Goal: Task Accomplishment & Management: Use online tool/utility

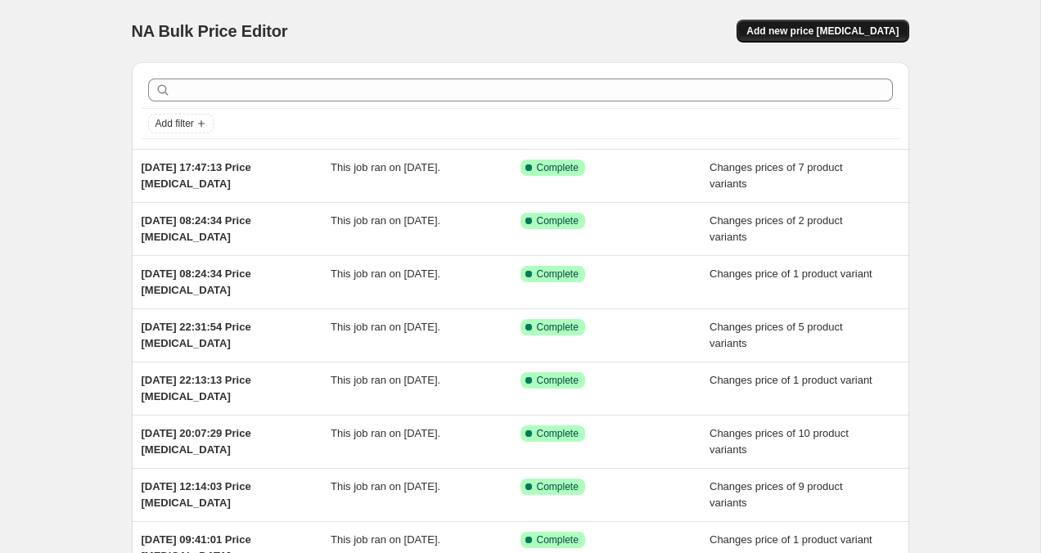
click at [798, 30] on span "Add new price [MEDICAL_DATA]" at bounding box center [822, 31] width 152 height 13
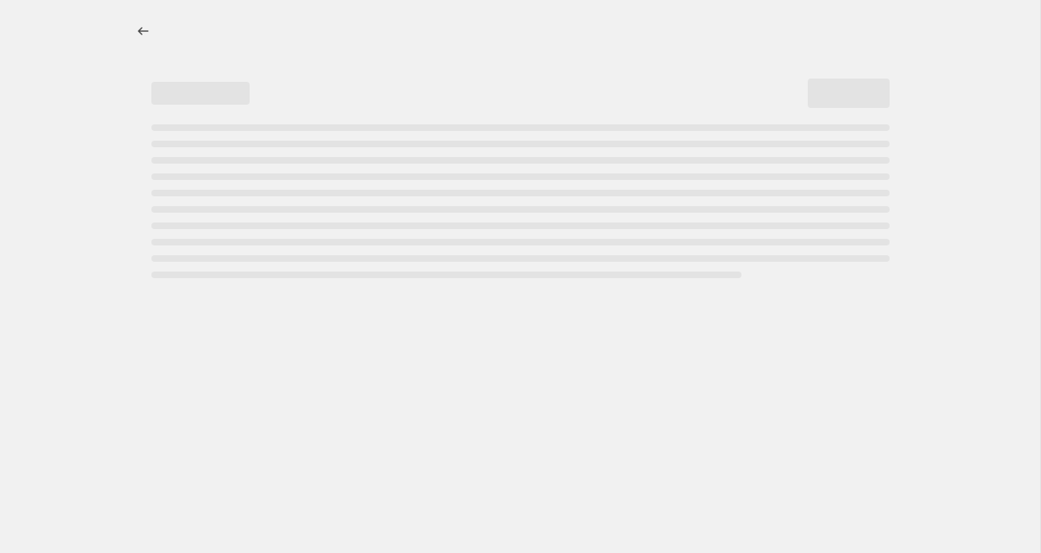
select select "percentage"
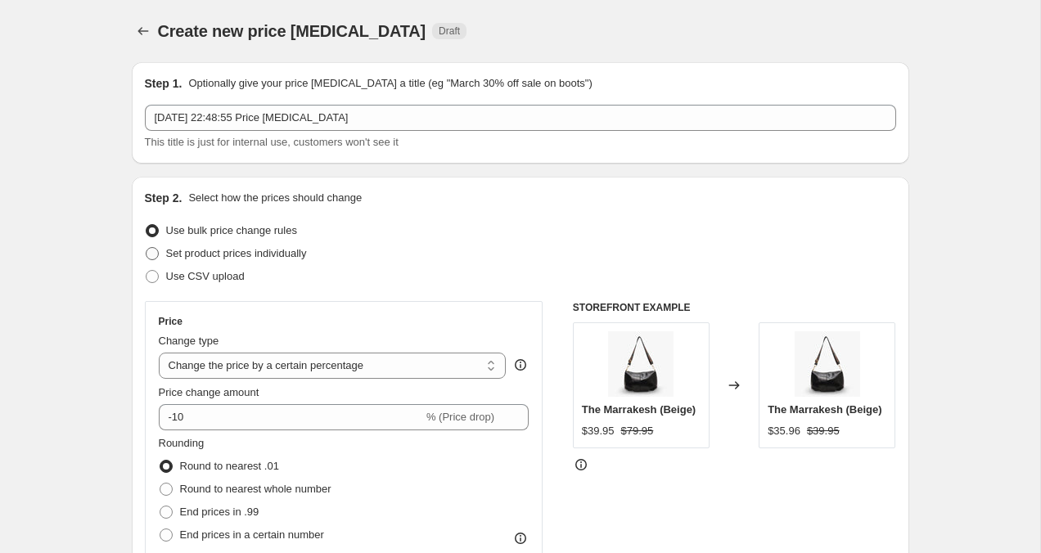
click at [157, 258] on span at bounding box center [152, 253] width 13 height 13
click at [146, 248] on input "Set product prices individually" at bounding box center [146, 247] width 1 height 1
radio input "true"
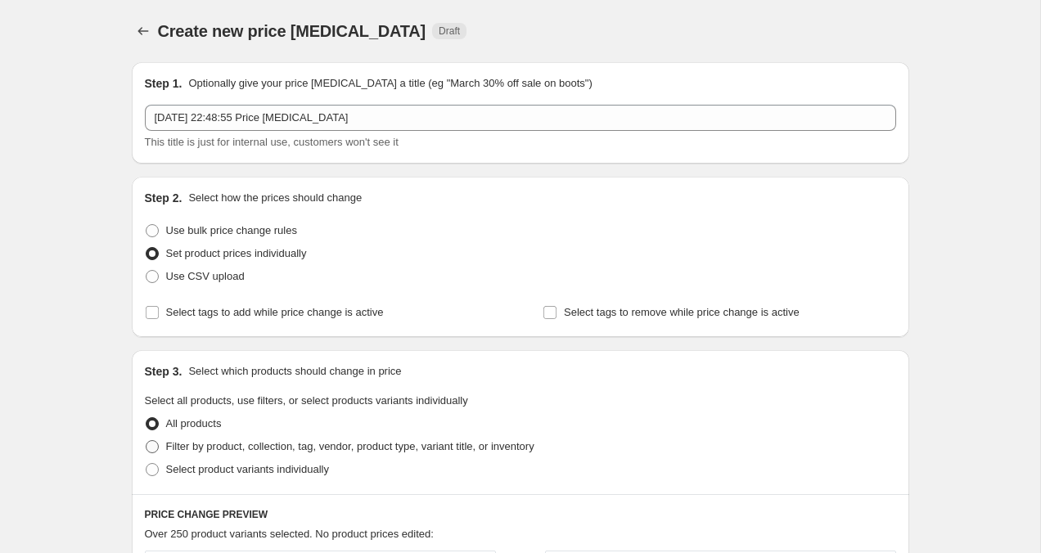
click at [155, 450] on span at bounding box center [152, 446] width 13 height 13
click at [146, 441] on input "Filter by product, collection, tag, vendor, product type, variant title, or inv…" at bounding box center [146, 440] width 1 height 1
radio input "true"
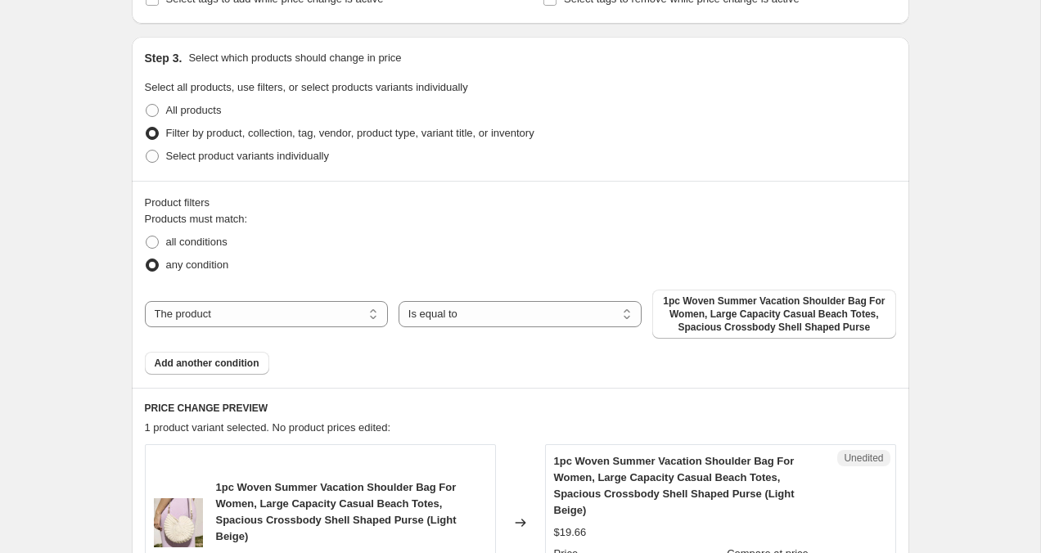
scroll to position [441, 0]
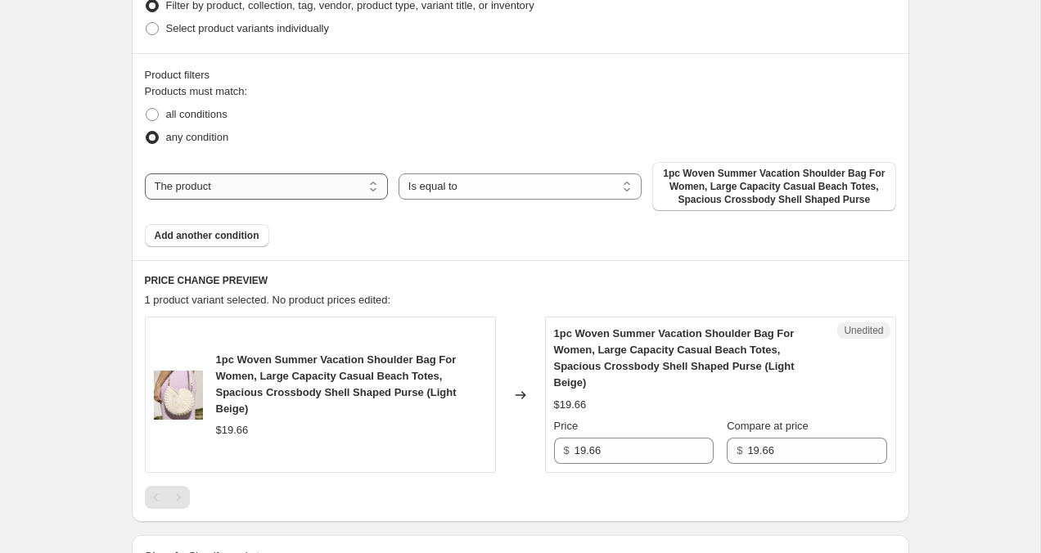
click at [275, 190] on select "The product The product's collection The product's tag The product's vendor The…" at bounding box center [266, 186] width 243 height 26
select select "collection"
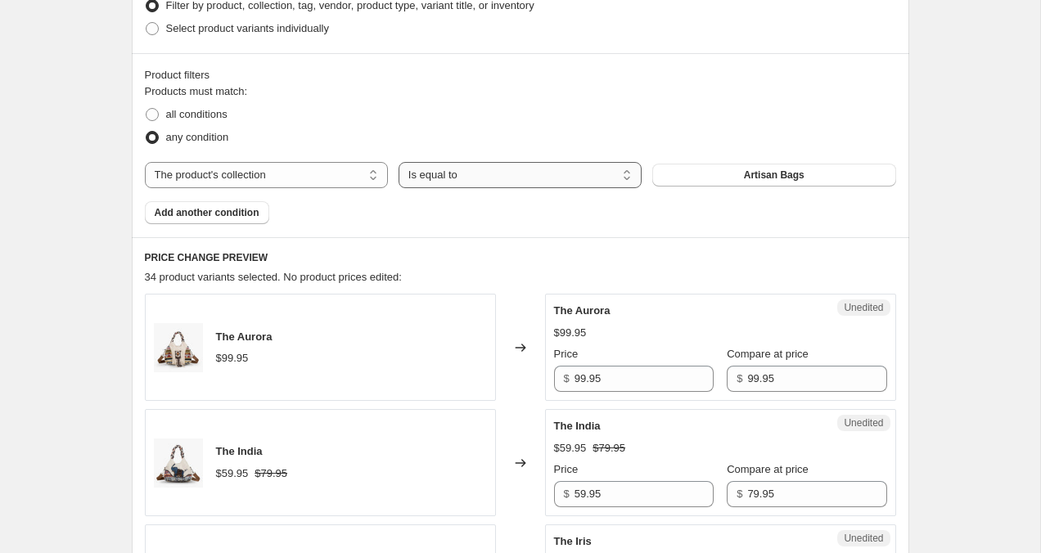
click at [509, 178] on select "Is equal to Is not equal to" at bounding box center [519, 175] width 243 height 26
click at [702, 171] on button "Artisan Bags" at bounding box center [773, 175] width 243 height 23
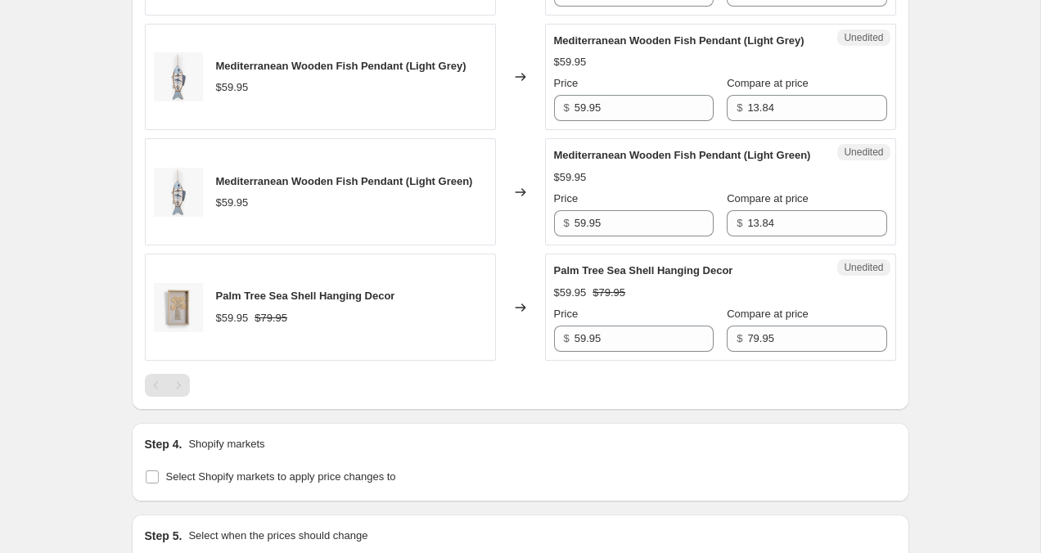
scroll to position [1868, 0]
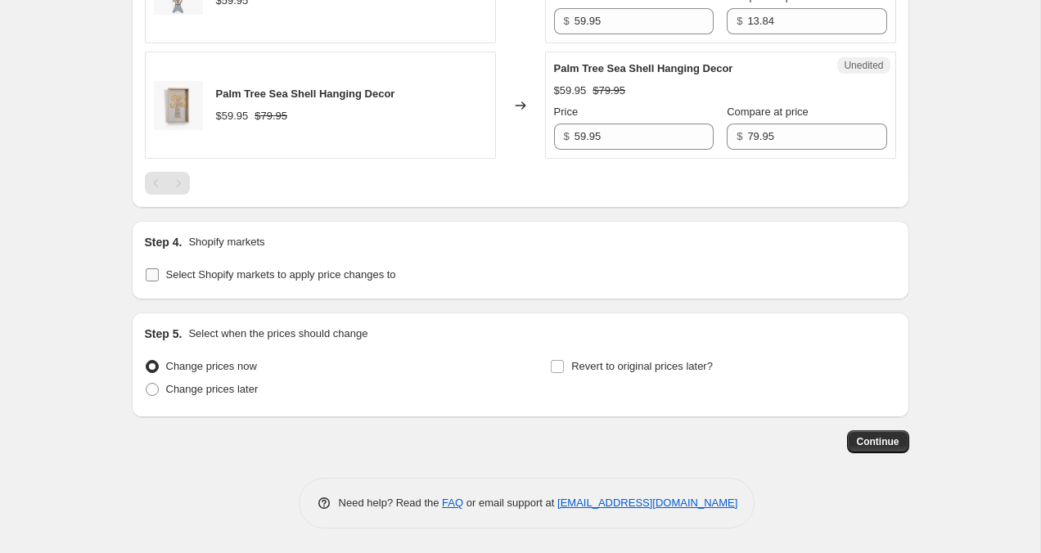
click at [150, 270] on input "Select Shopify markets to apply price changes to" at bounding box center [152, 274] width 13 height 13
checkbox input "true"
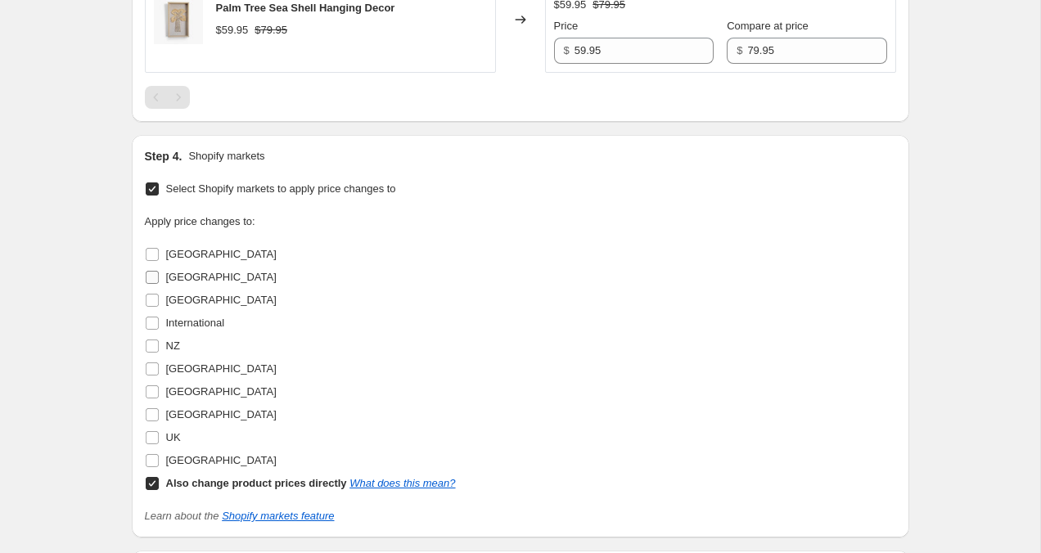
scroll to position [1937, 0]
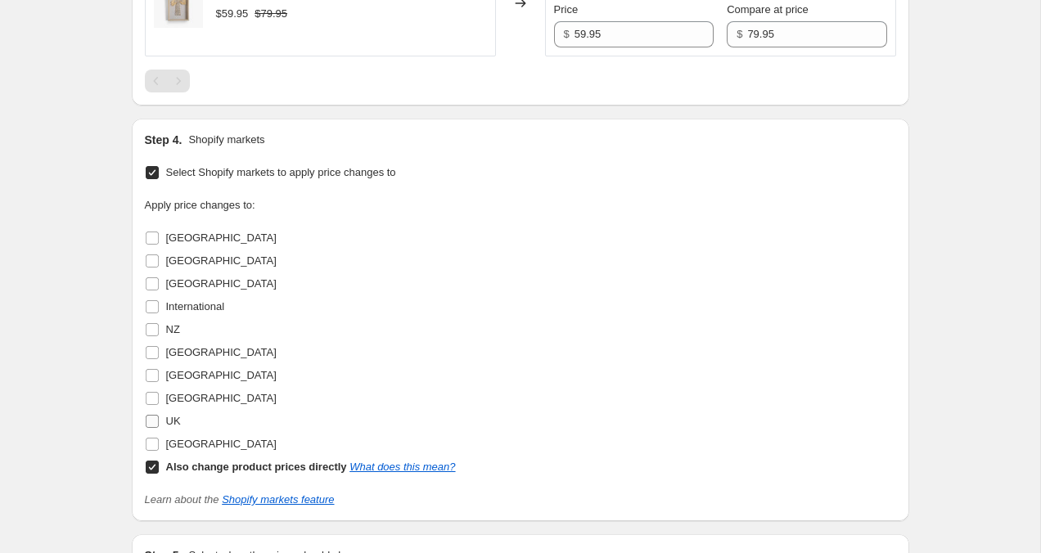
click at [149, 428] on input "UK" at bounding box center [152, 421] width 13 height 13
checkbox input "true"
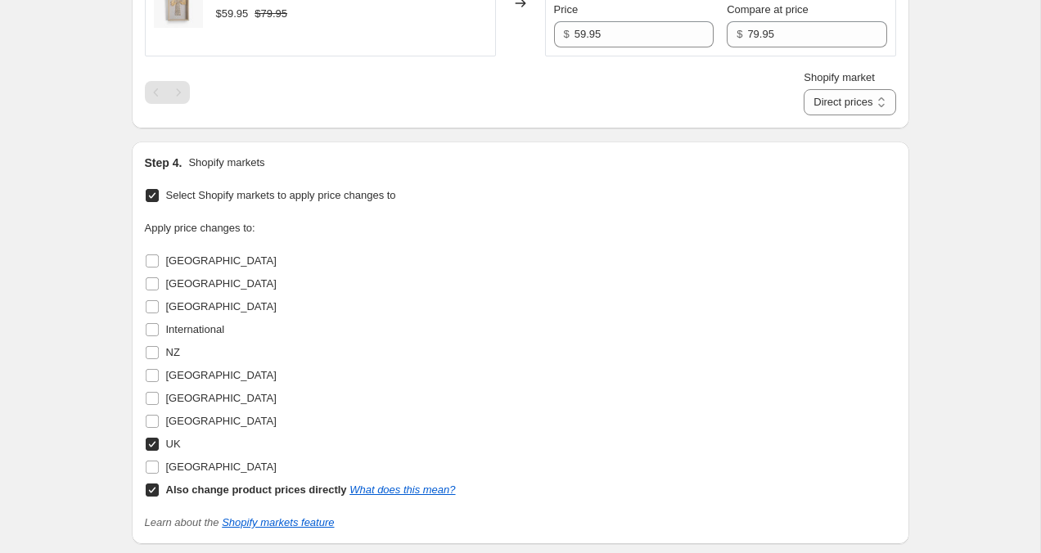
click at [154, 497] on input "Also change product prices directly What does this mean?" at bounding box center [152, 489] width 13 height 13
checkbox input "false"
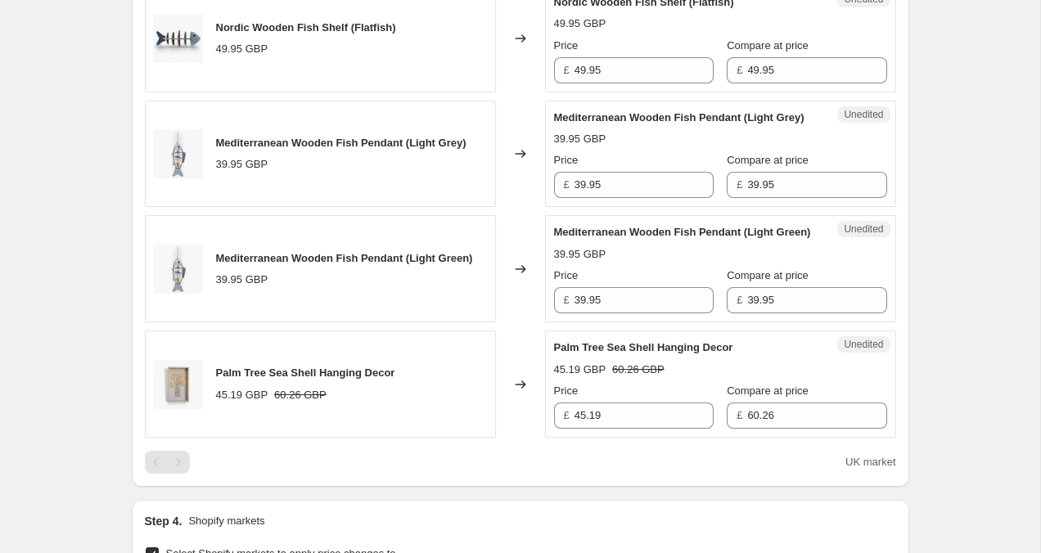
scroll to position [1558, 0]
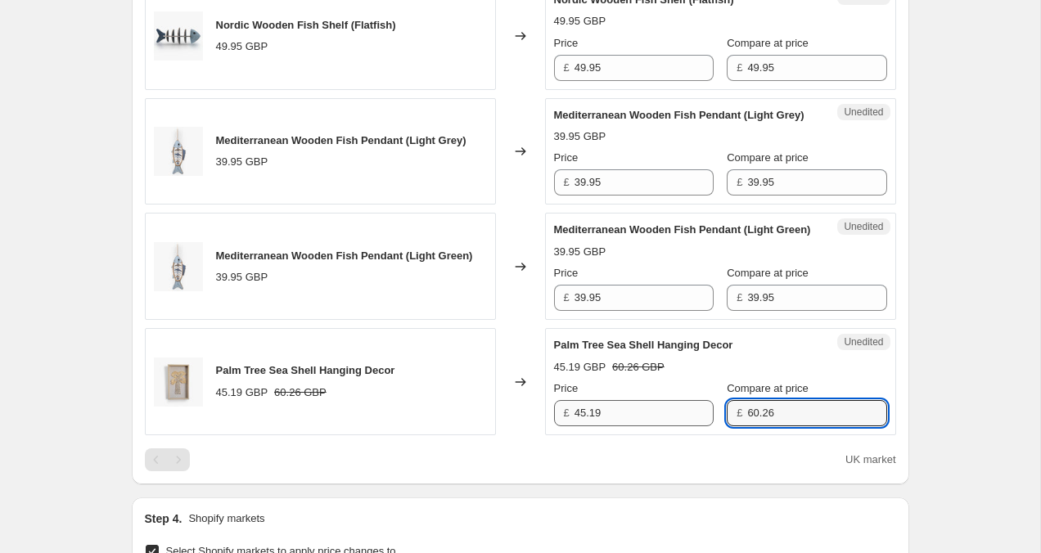
drag, startPoint x: 778, startPoint y: 443, endPoint x: 686, endPoint y: 438, distance: 92.5
click at [686, 426] on div "Price £ 45.19 Compare at price £ 60.26" at bounding box center [720, 403] width 333 height 46
type input "49.95"
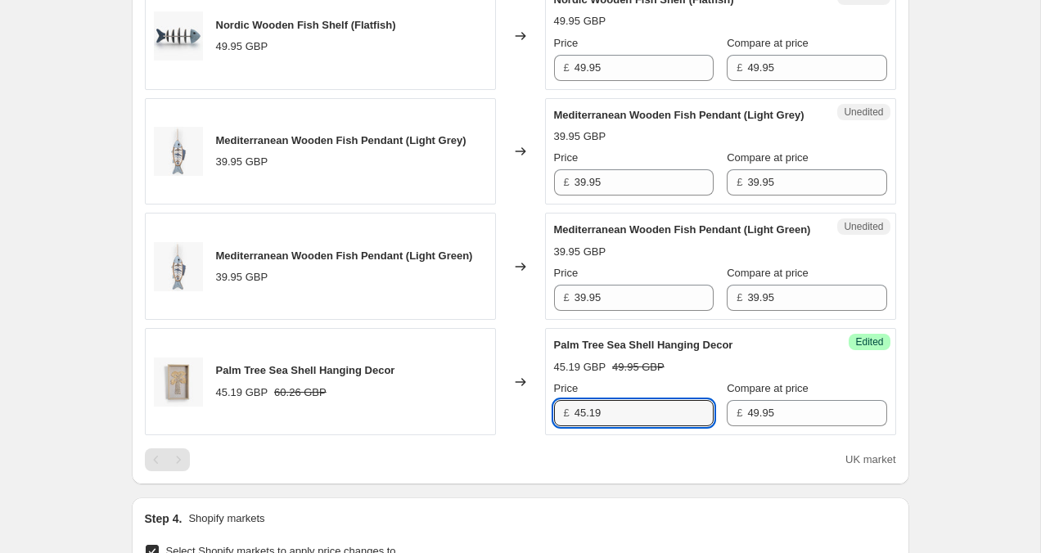
drag, startPoint x: 637, startPoint y: 446, endPoint x: 537, endPoint y: 446, distance: 100.6
click at [538, 435] on div "Palm Tree Sea Shell Hanging Decor 45.19 GBP 60.26 GBP Changed to Success Edited…" at bounding box center [520, 381] width 751 height 107
type input "39.95"
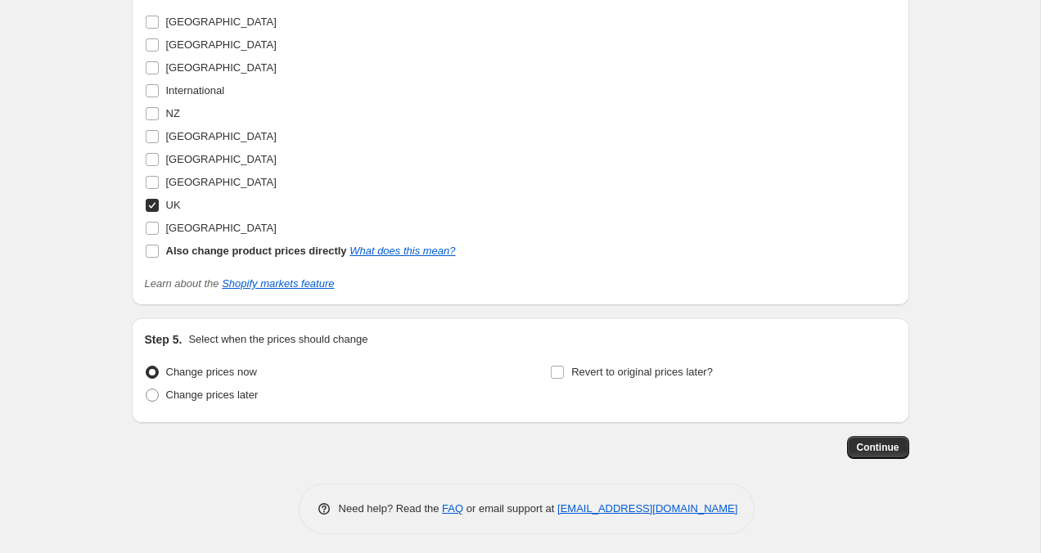
scroll to position [2192, 0]
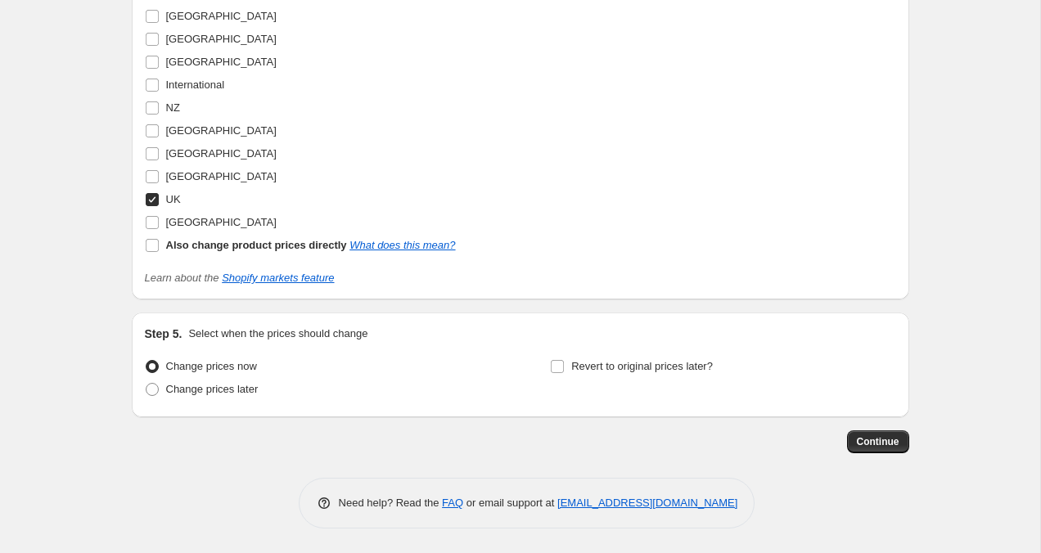
click at [897, 450] on button "Continue" at bounding box center [878, 441] width 62 height 23
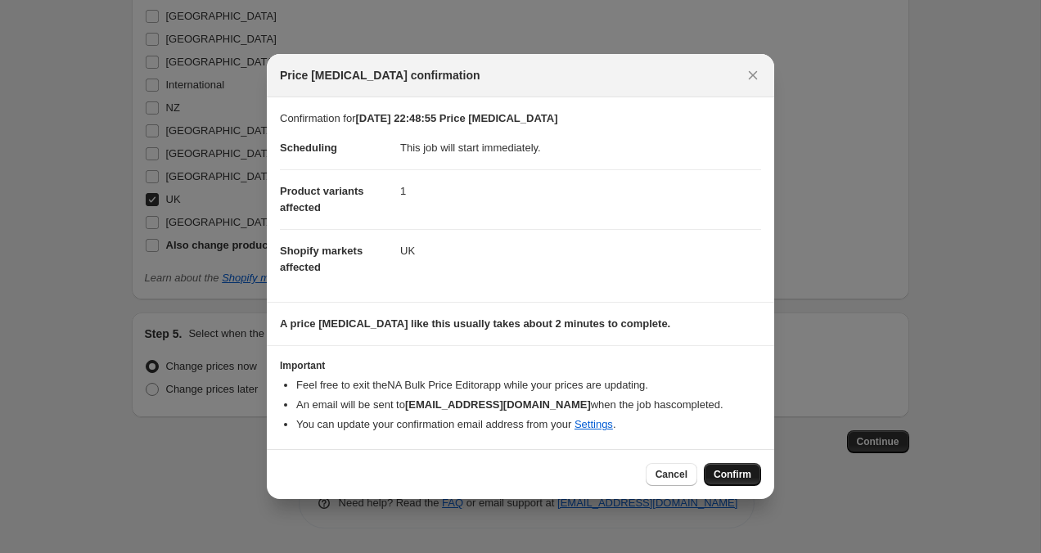
click at [744, 478] on span "Confirm" at bounding box center [732, 474] width 38 height 13
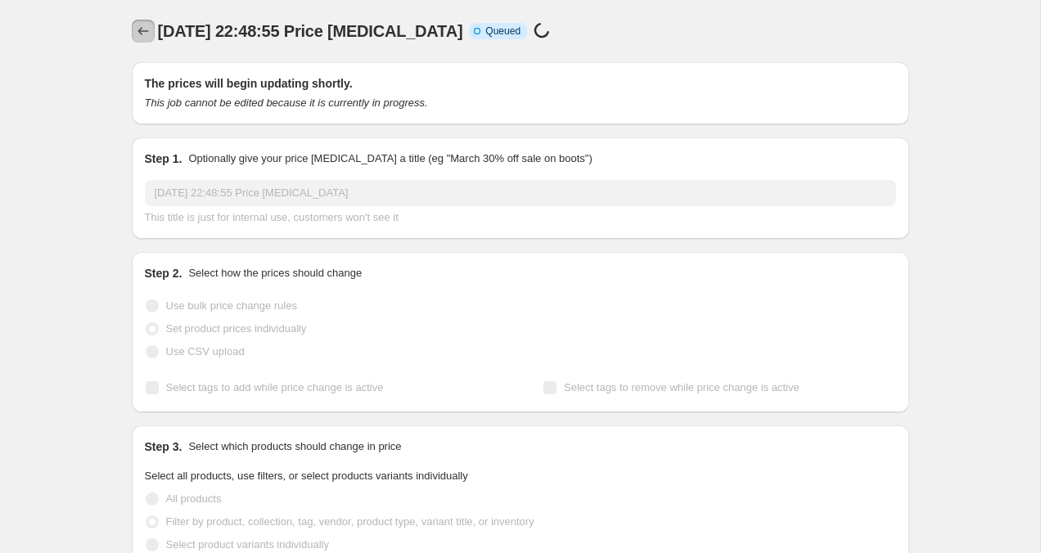
click at [137, 35] on icon "Price change jobs" at bounding box center [143, 31] width 16 height 16
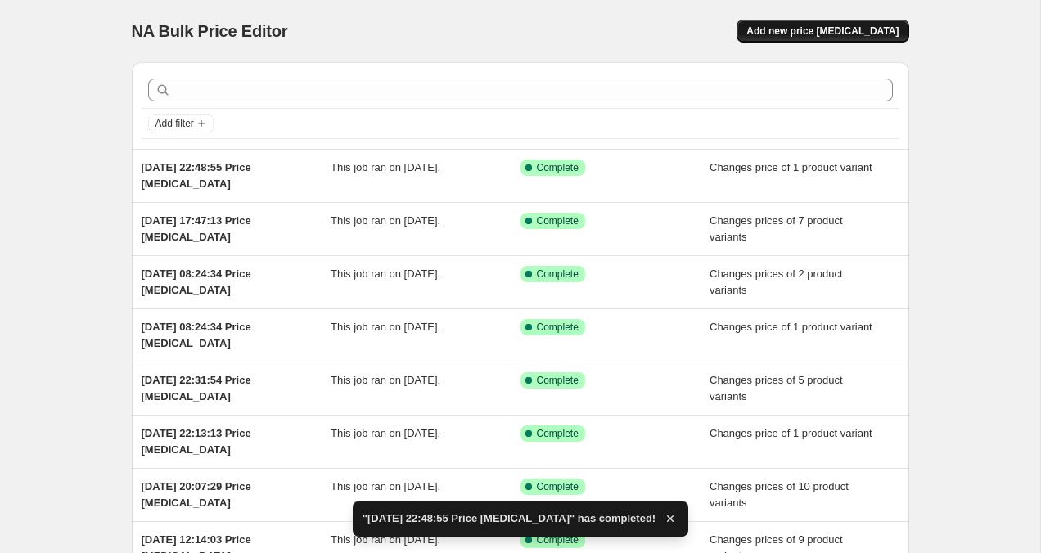
click at [826, 30] on span "Add new price [MEDICAL_DATA]" at bounding box center [822, 31] width 152 height 13
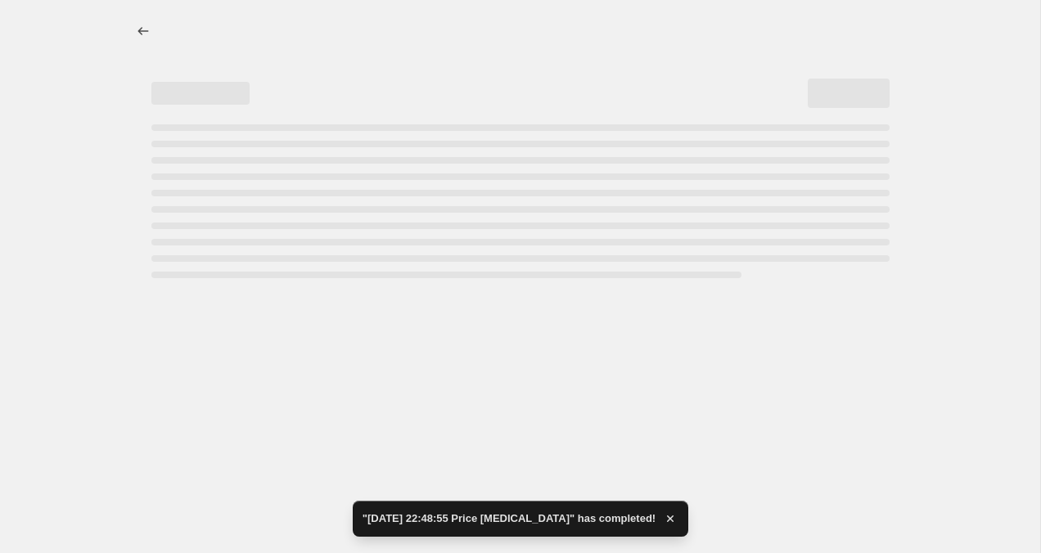
select select "percentage"
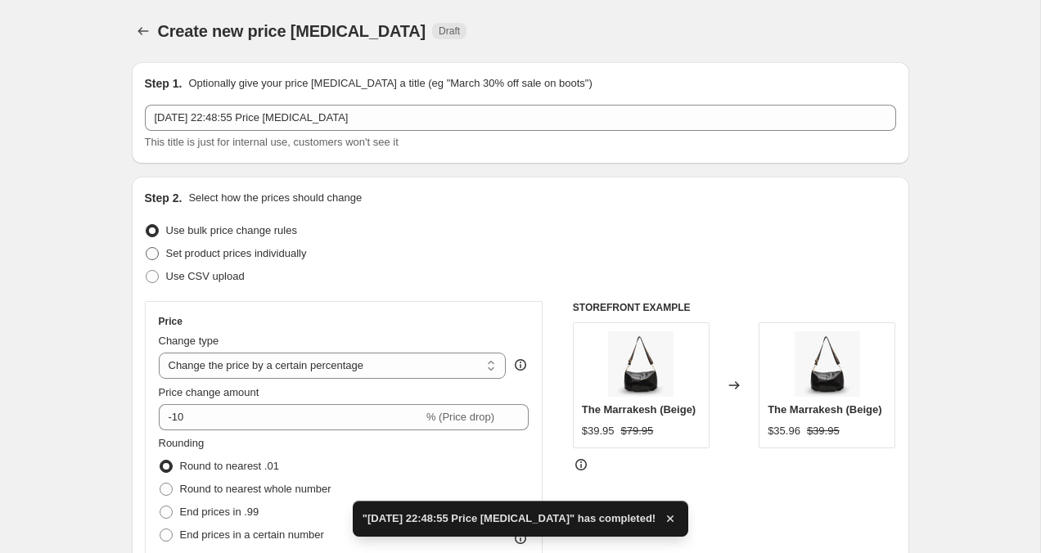
click at [151, 250] on span at bounding box center [152, 253] width 13 height 13
click at [146, 248] on input "Set product prices individually" at bounding box center [146, 247] width 1 height 1
radio input "true"
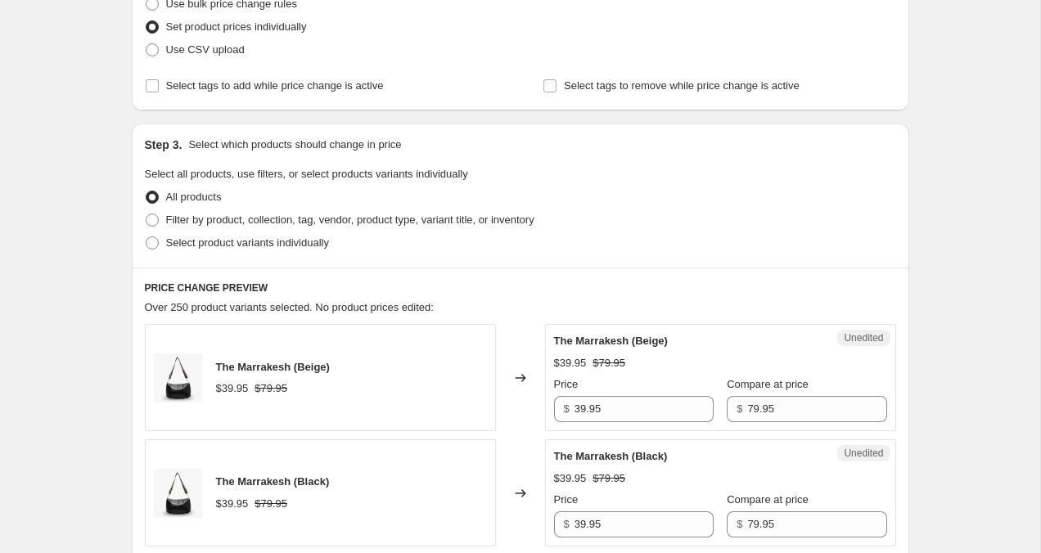
scroll to position [229, 0]
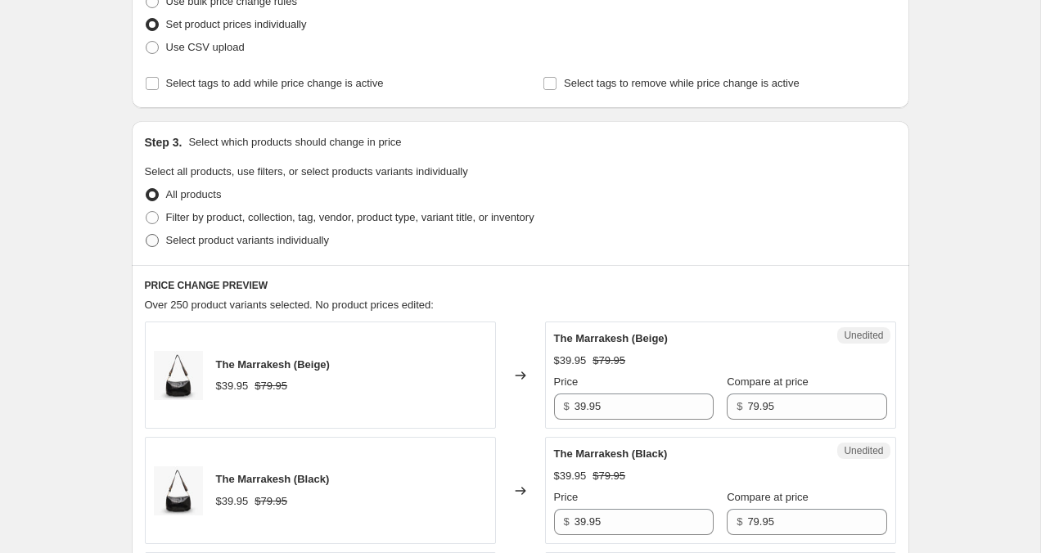
click at [152, 240] on span at bounding box center [152, 240] width 13 height 13
click at [146, 235] on input "Select product variants individually" at bounding box center [146, 234] width 1 height 1
radio input "true"
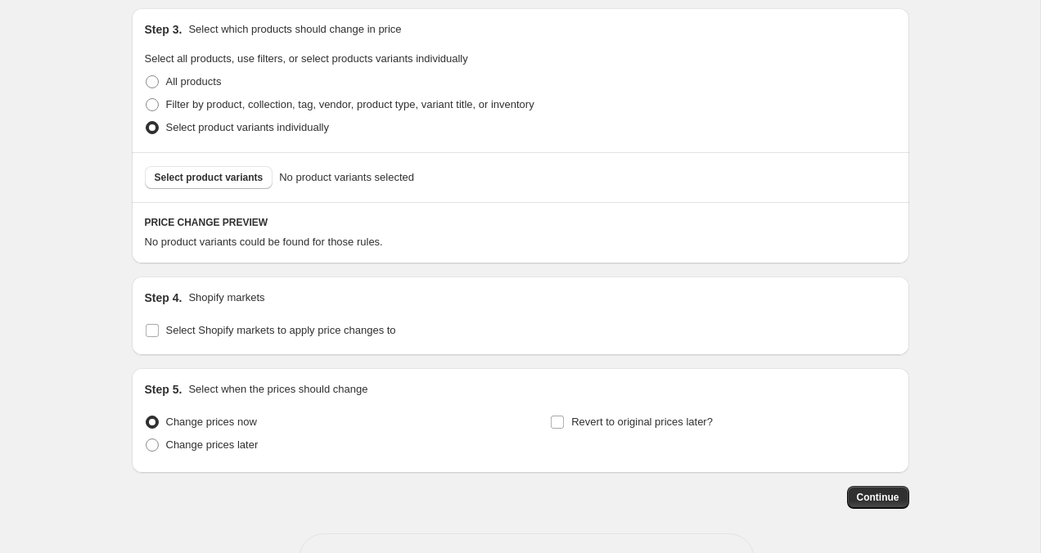
scroll to position [398, 0]
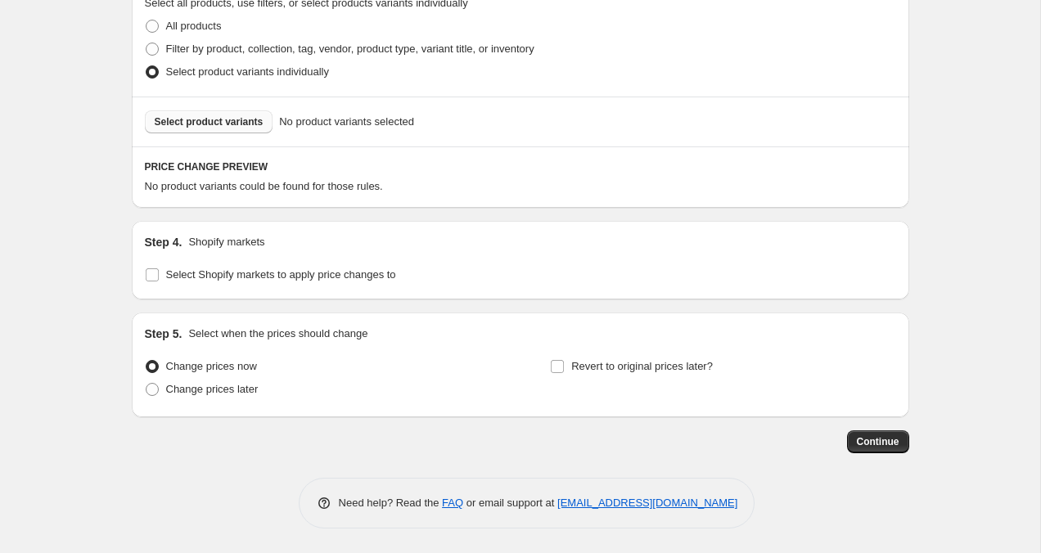
click at [203, 124] on span "Select product variants" at bounding box center [209, 121] width 109 height 13
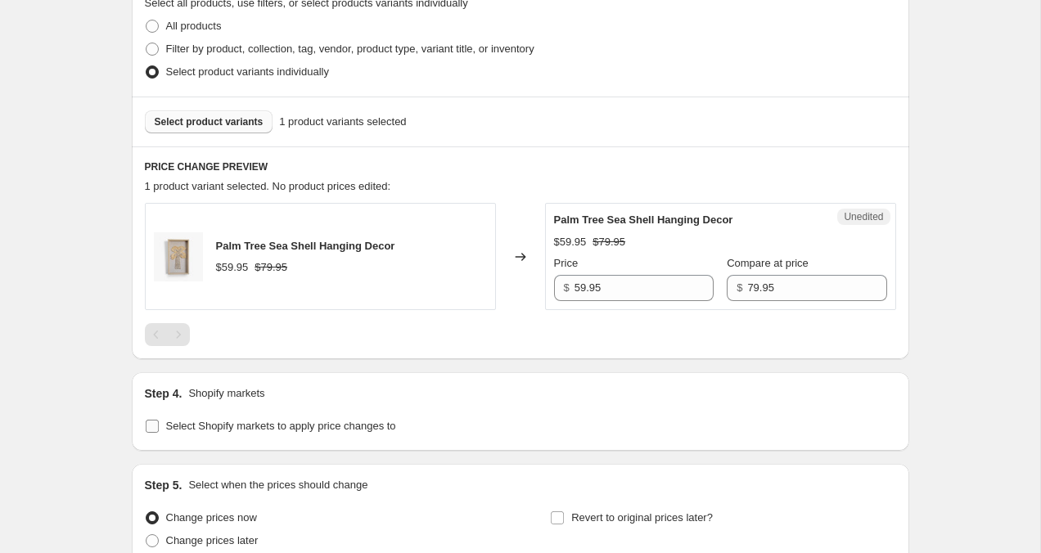
click at [148, 429] on input "Select Shopify markets to apply price changes to" at bounding box center [152, 426] width 13 height 13
checkbox input "true"
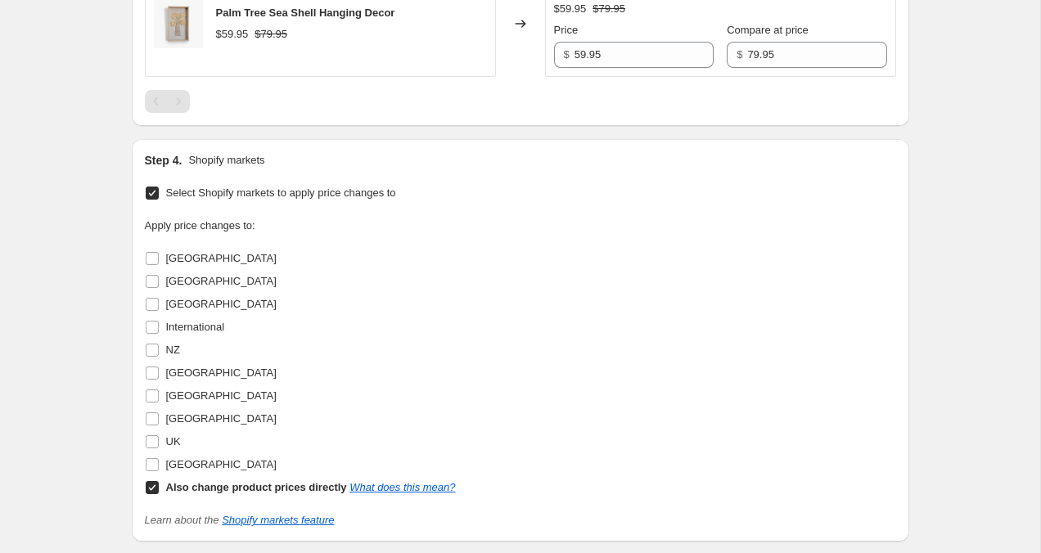
scroll to position [636, 0]
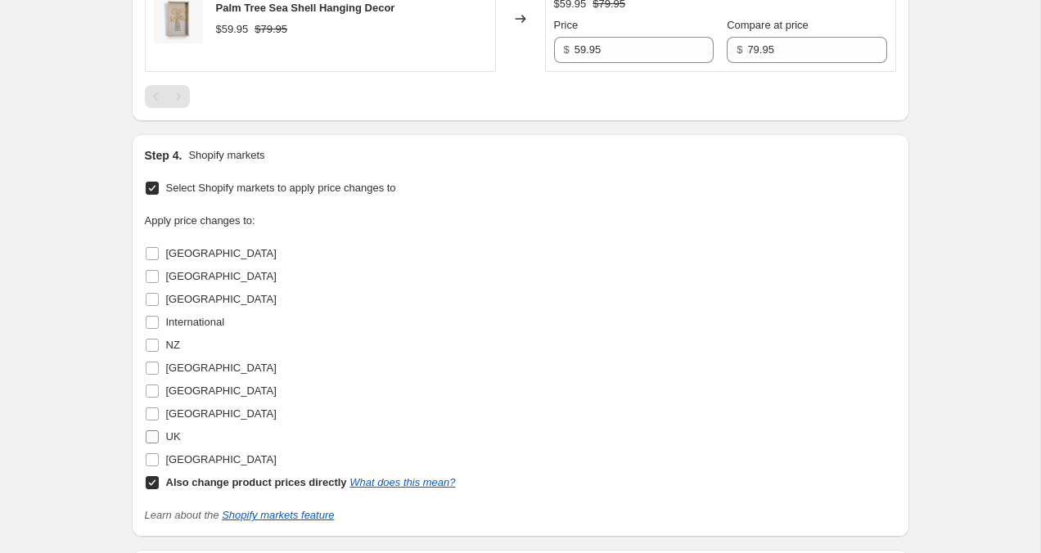
click at [152, 438] on input "UK" at bounding box center [152, 436] width 13 height 13
checkbox input "true"
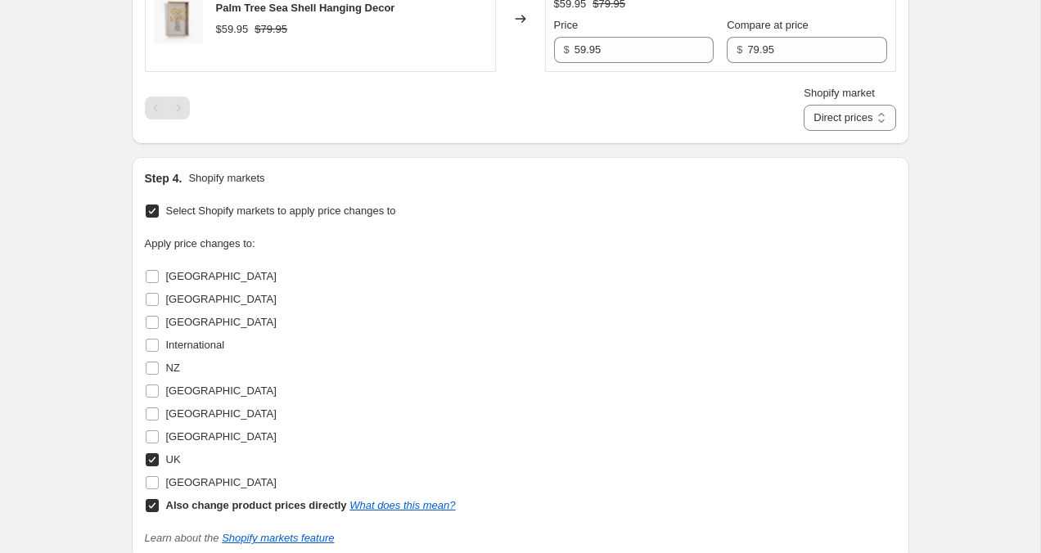
click at [152, 507] on input "Also change product prices directly What does this mean?" at bounding box center [152, 505] width 13 height 13
checkbox input "false"
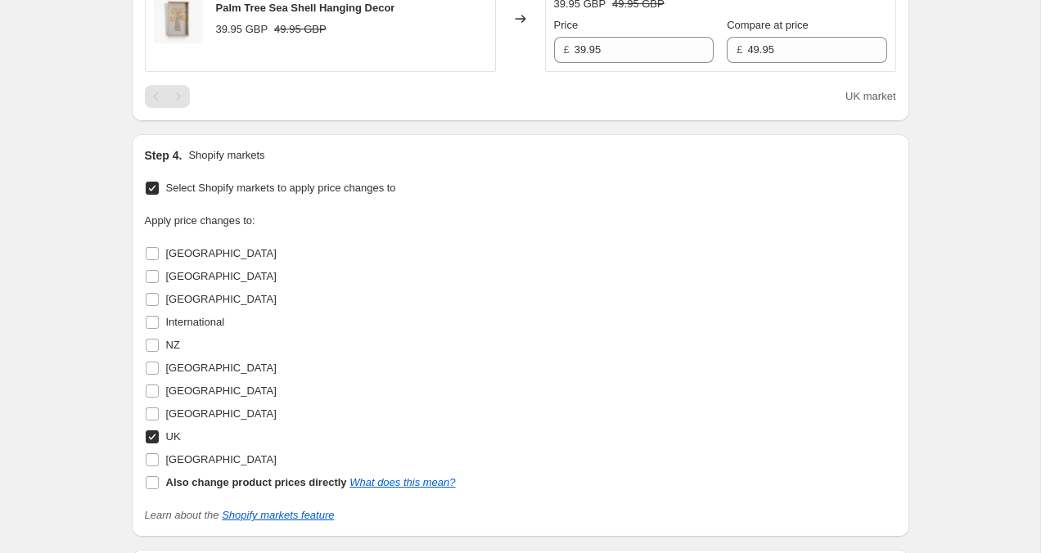
click at [151, 432] on input "UK" at bounding box center [152, 436] width 13 height 13
checkbox input "false"
click at [155, 371] on input "[GEOGRAPHIC_DATA]" at bounding box center [152, 368] width 13 height 13
checkbox input "true"
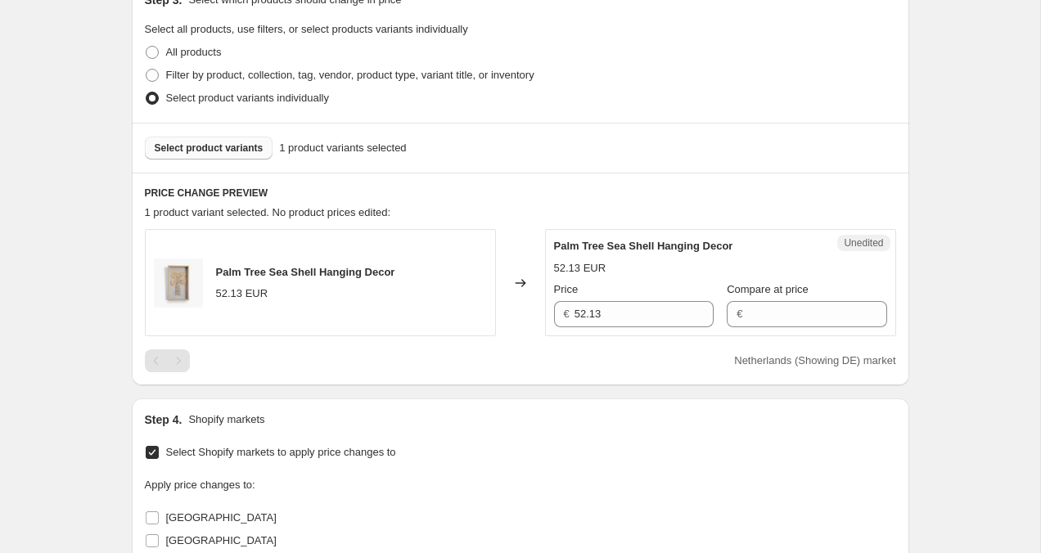
scroll to position [291, 0]
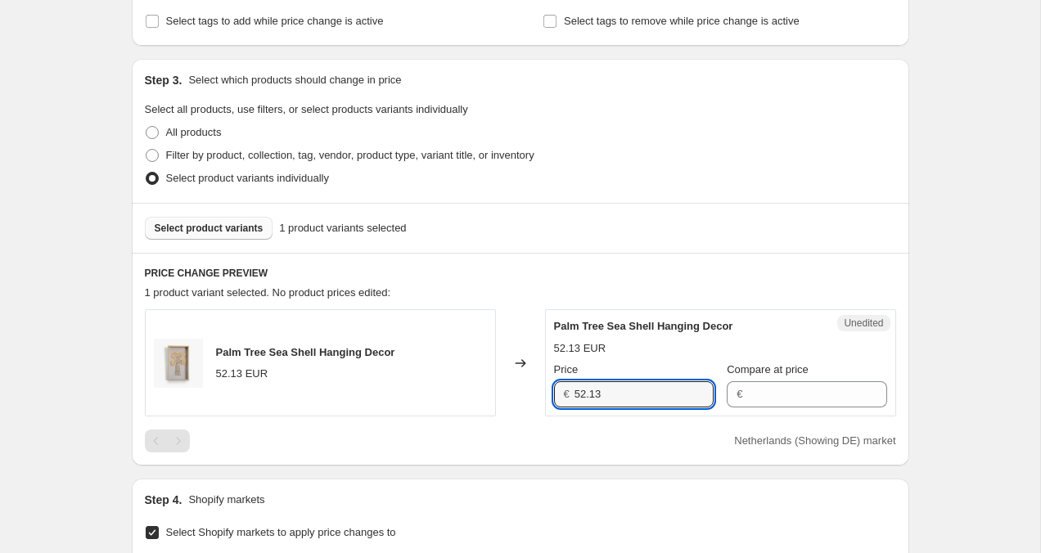
drag, startPoint x: 640, startPoint y: 391, endPoint x: 560, endPoint y: 390, distance: 80.2
click at [560, 390] on div "€ 52.13" at bounding box center [634, 394] width 160 height 26
type input "49.95"
click at [781, 389] on input "Compare at price" at bounding box center [816, 394] width 139 height 26
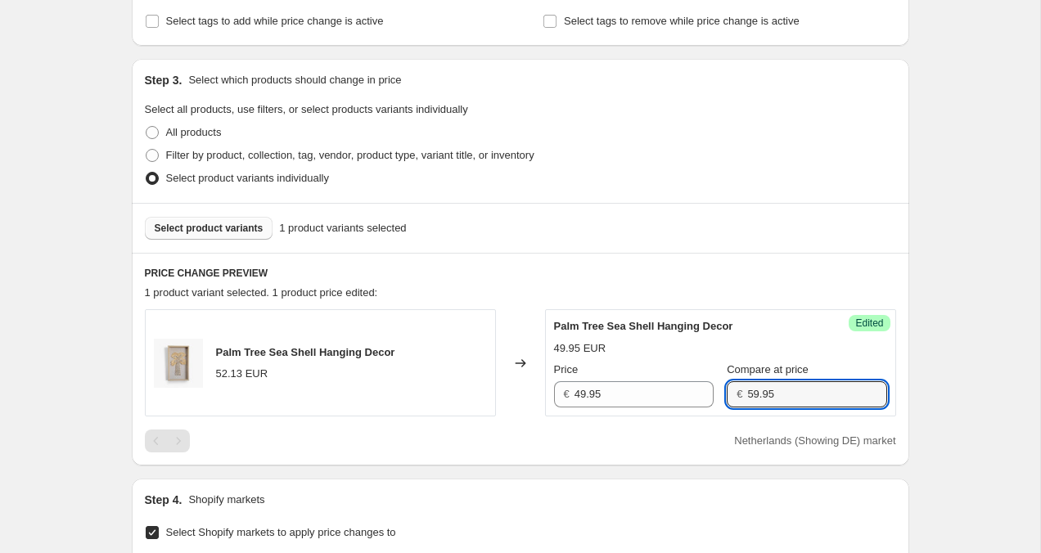
type input "59.95"
click at [1017, 375] on div "Create new price [MEDICAL_DATA]. This page is ready Create new price [MEDICAL_D…" at bounding box center [520, 422] width 1040 height 1426
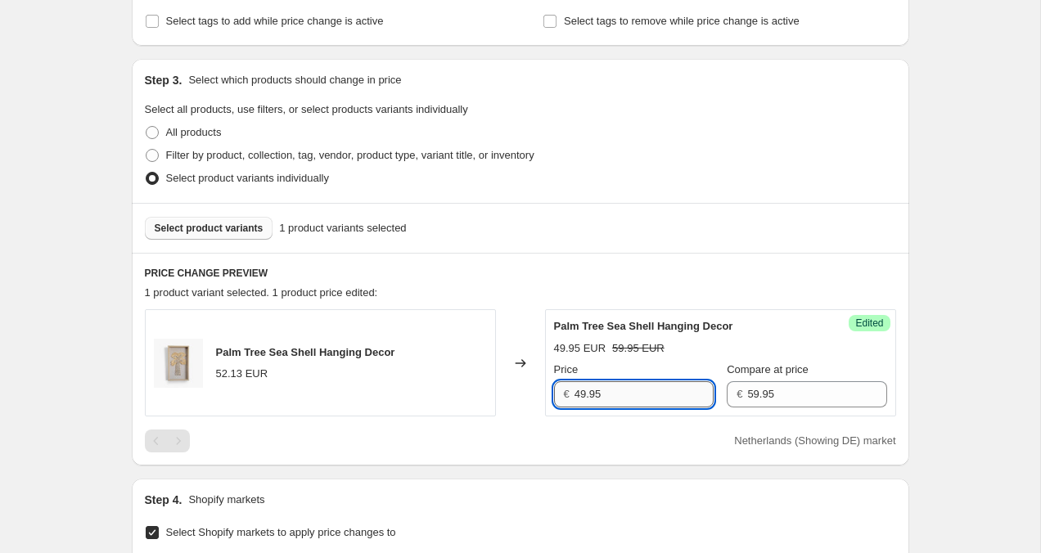
click at [586, 395] on input "49.95" at bounding box center [643, 394] width 139 height 26
type input "44.95"
click at [982, 400] on div "Create new price [MEDICAL_DATA]. This page is ready Create new price [MEDICAL_D…" at bounding box center [520, 422] width 1040 height 1426
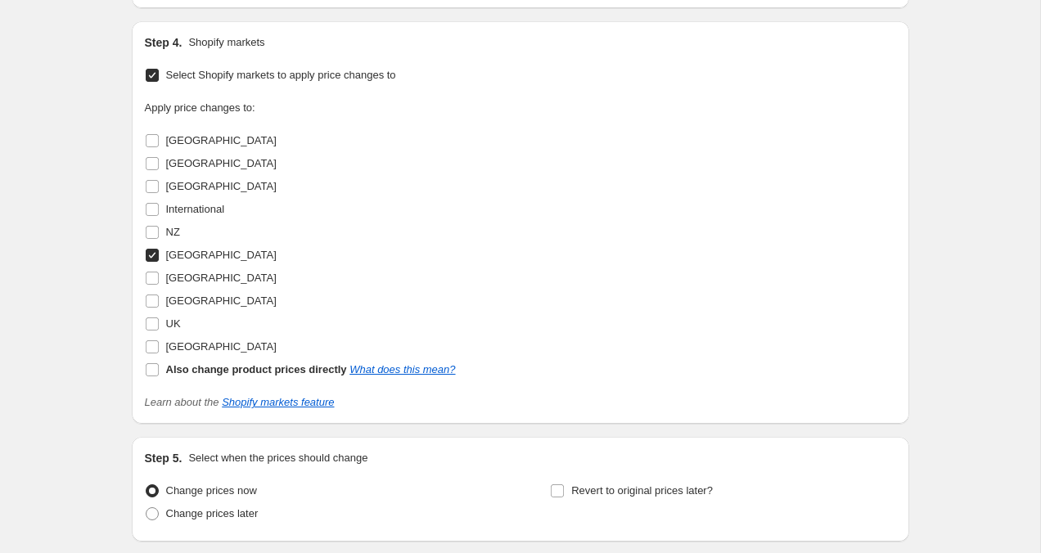
scroll to position [870, 0]
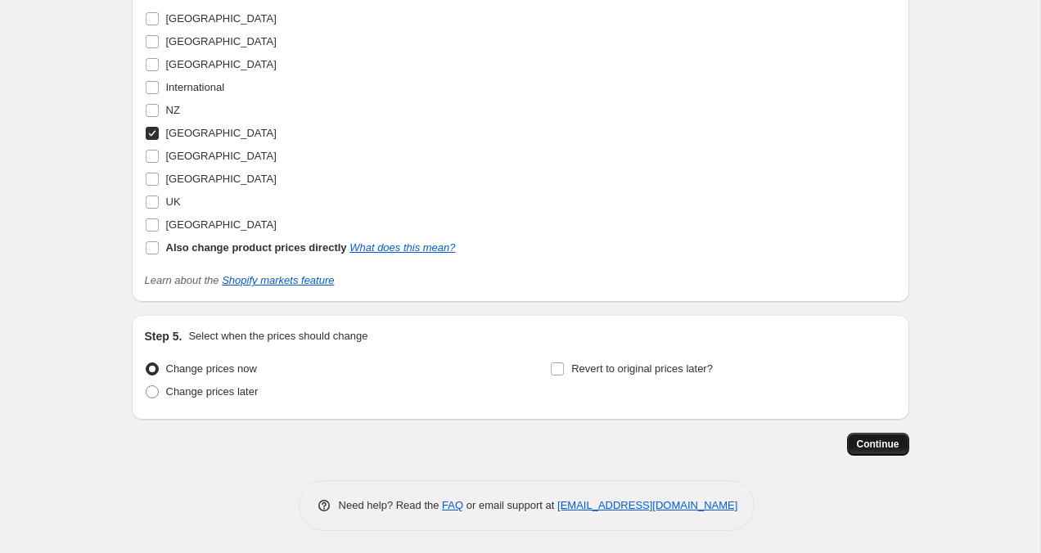
click at [871, 447] on span "Continue" at bounding box center [877, 444] width 43 height 13
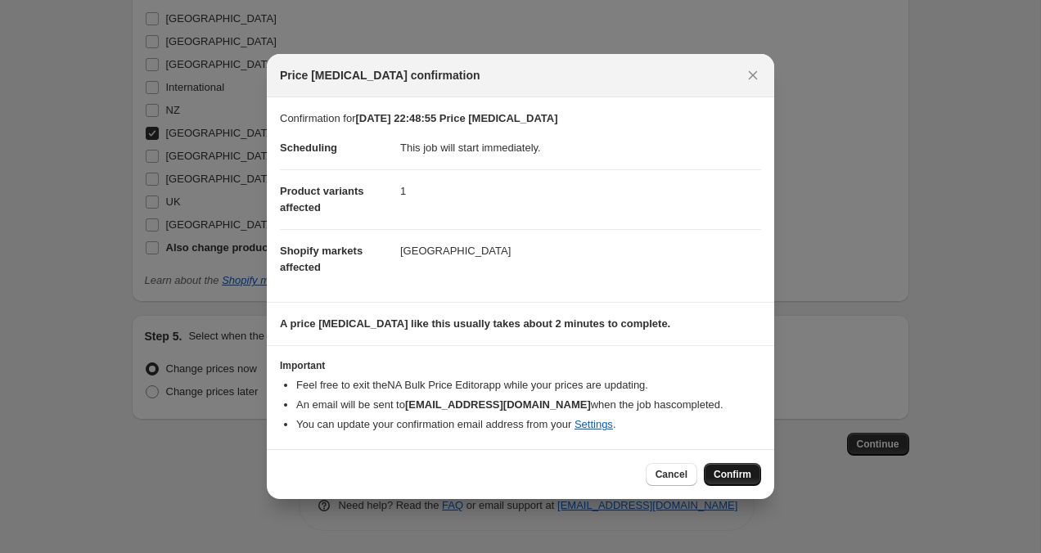
click at [726, 476] on span "Confirm" at bounding box center [732, 474] width 38 height 13
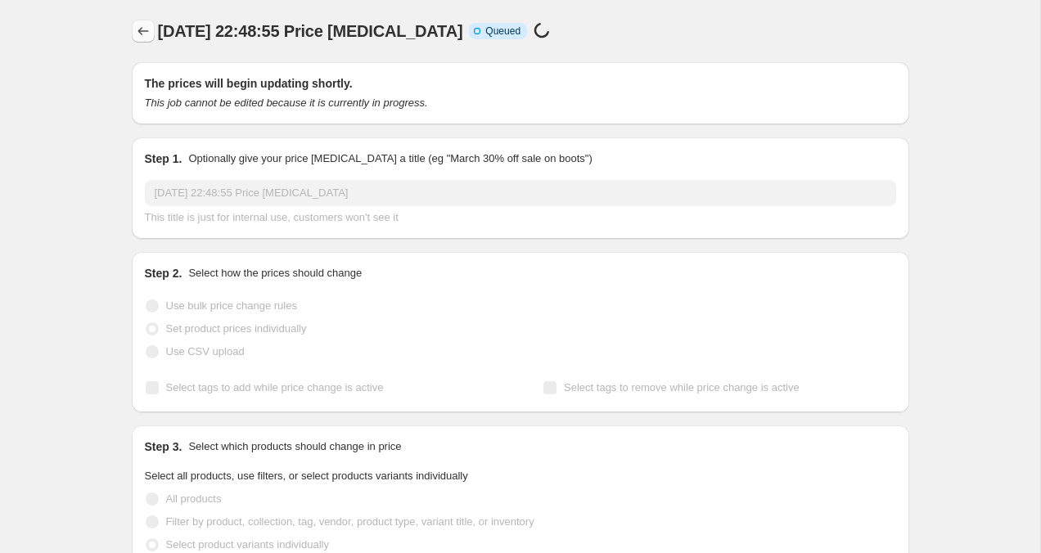
click at [143, 28] on icon "Price change jobs" at bounding box center [143, 31] width 16 height 16
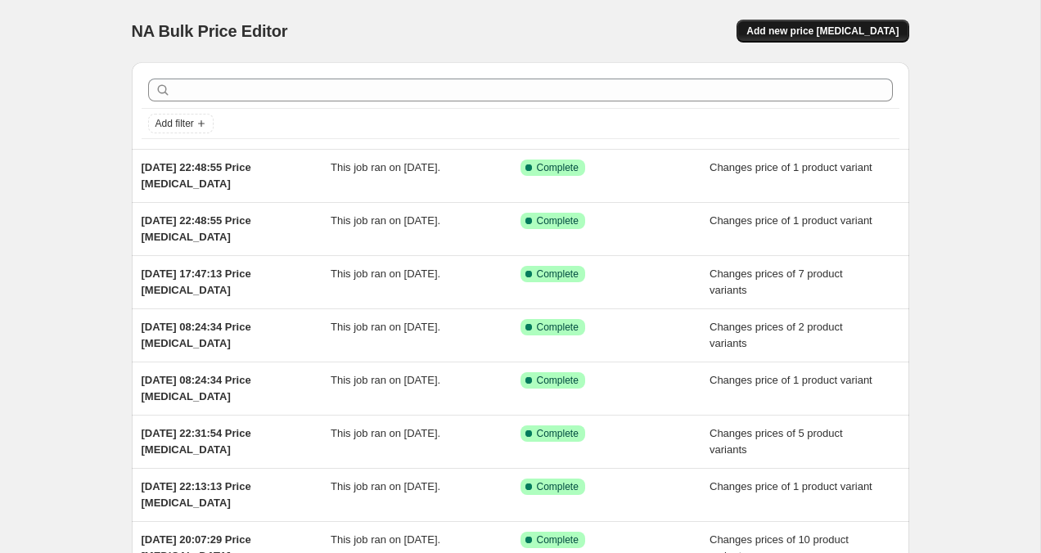
click at [798, 34] on span "Add new price [MEDICAL_DATA]" at bounding box center [822, 31] width 152 height 13
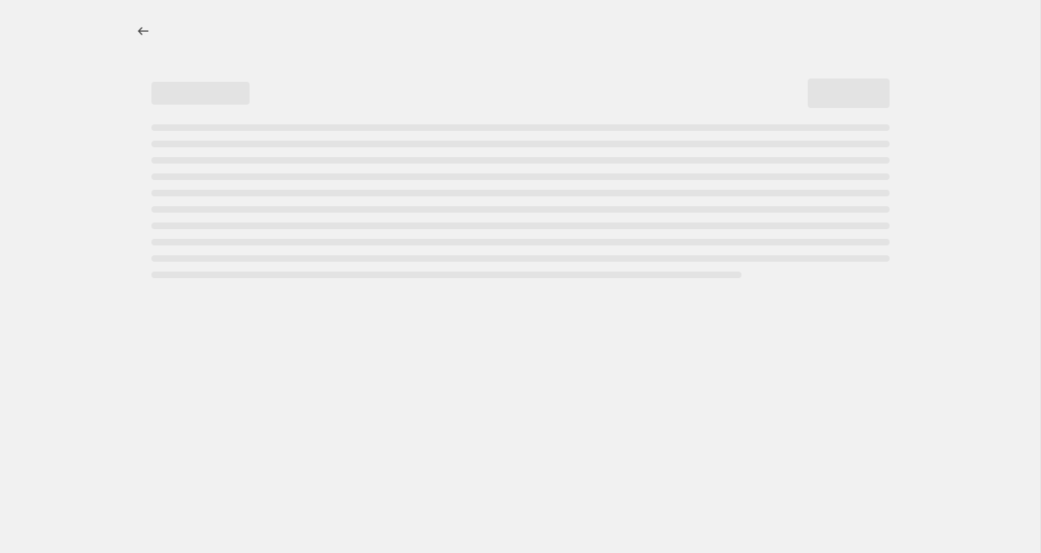
select select "percentage"
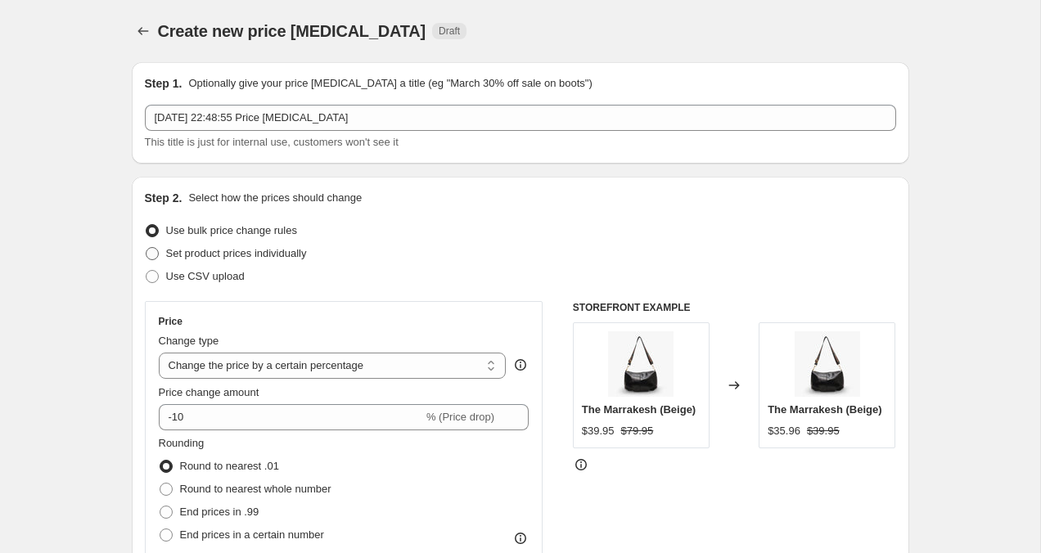
click at [149, 250] on span at bounding box center [152, 253] width 13 height 13
click at [146, 248] on input "Set product prices individually" at bounding box center [146, 247] width 1 height 1
radio input "true"
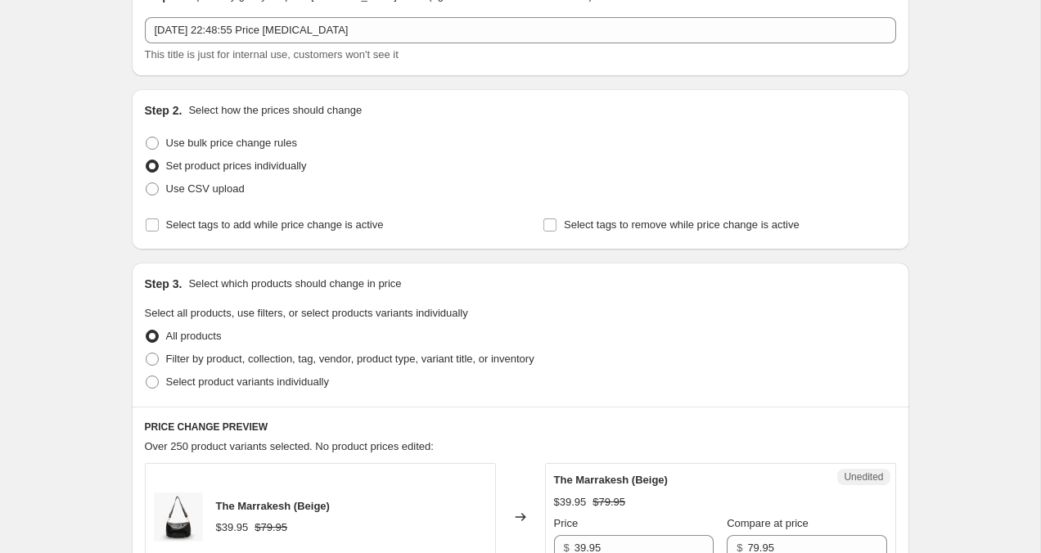
scroll to position [89, 0]
click at [151, 384] on span at bounding box center [152, 380] width 13 height 13
click at [146, 375] on input "Select product variants individually" at bounding box center [146, 374] width 1 height 1
radio input "true"
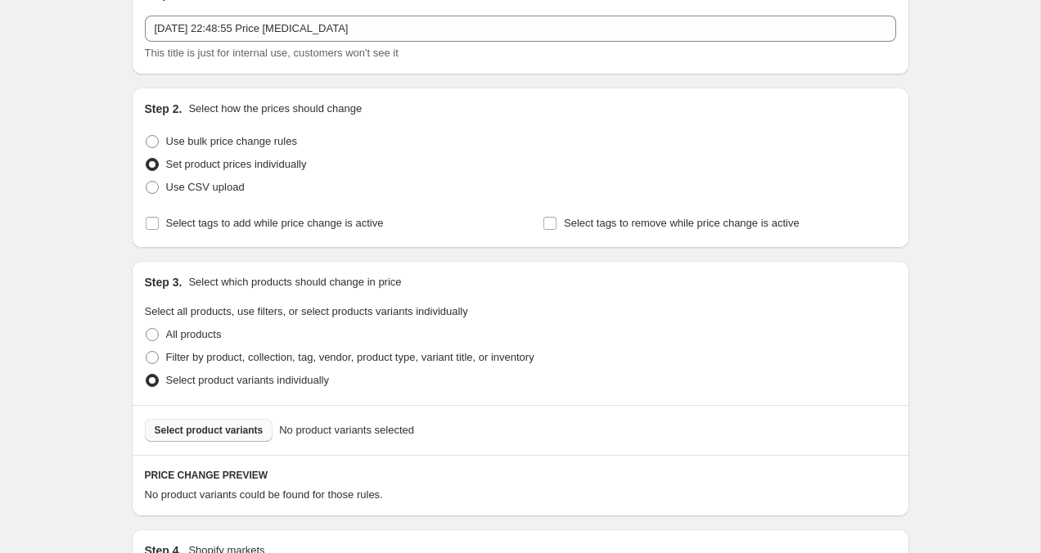
click at [218, 433] on span "Select product variants" at bounding box center [209, 430] width 109 height 13
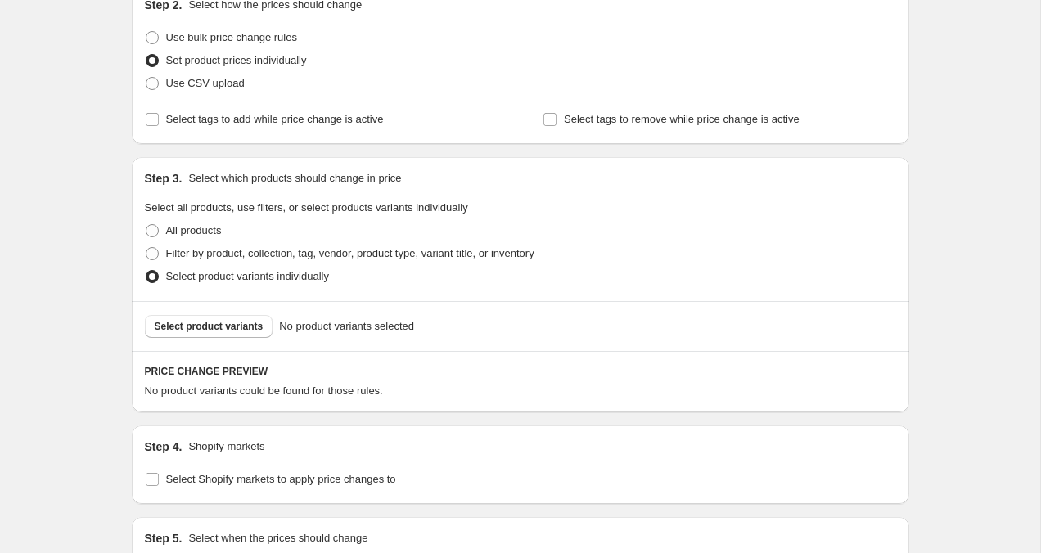
scroll to position [194, 0]
click at [153, 250] on span at bounding box center [152, 252] width 13 height 13
click at [146, 247] on input "Filter by product, collection, tag, vendor, product type, variant title, or inv…" at bounding box center [146, 246] width 1 height 1
radio input "true"
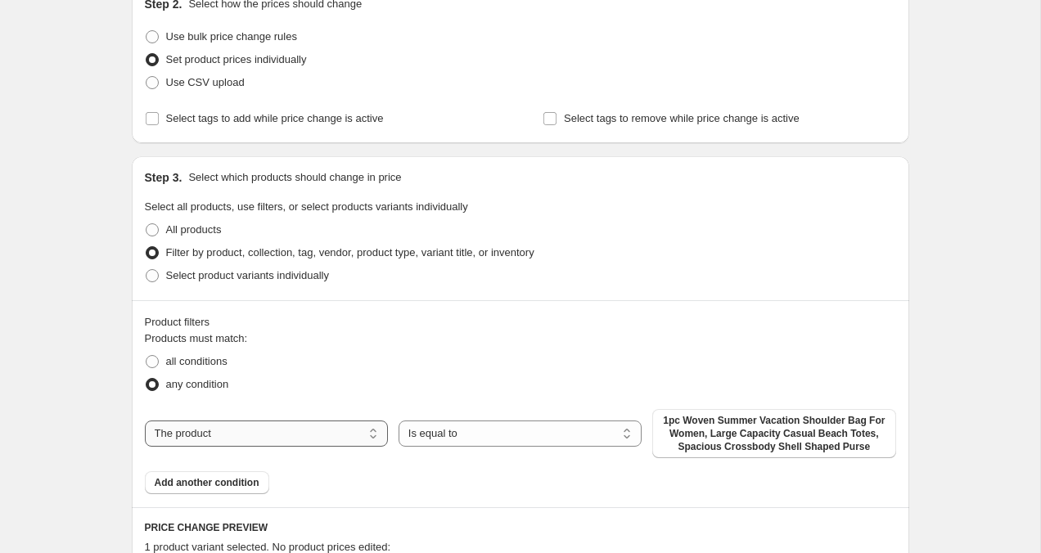
click at [190, 430] on select "The product The product's collection The product's tag The product's vendor The…" at bounding box center [266, 433] width 243 height 26
select select "collection"
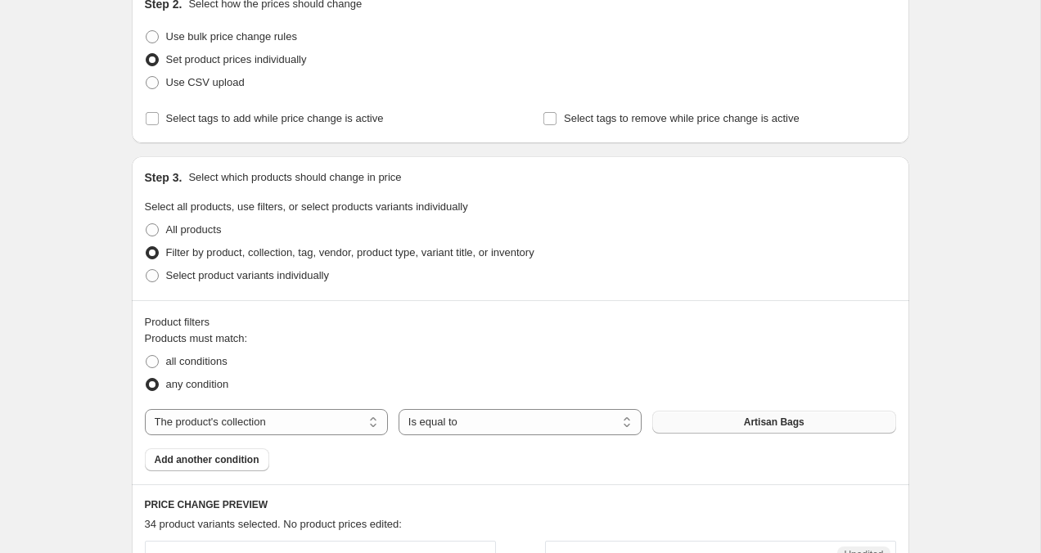
click at [712, 427] on button "Artisan Bags" at bounding box center [773, 422] width 243 height 23
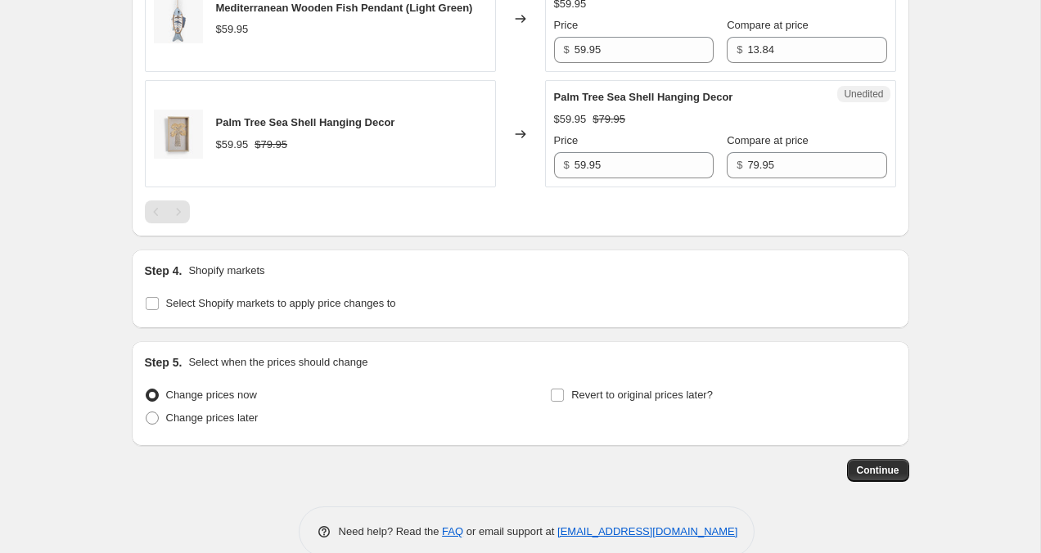
scroll to position [1868, 0]
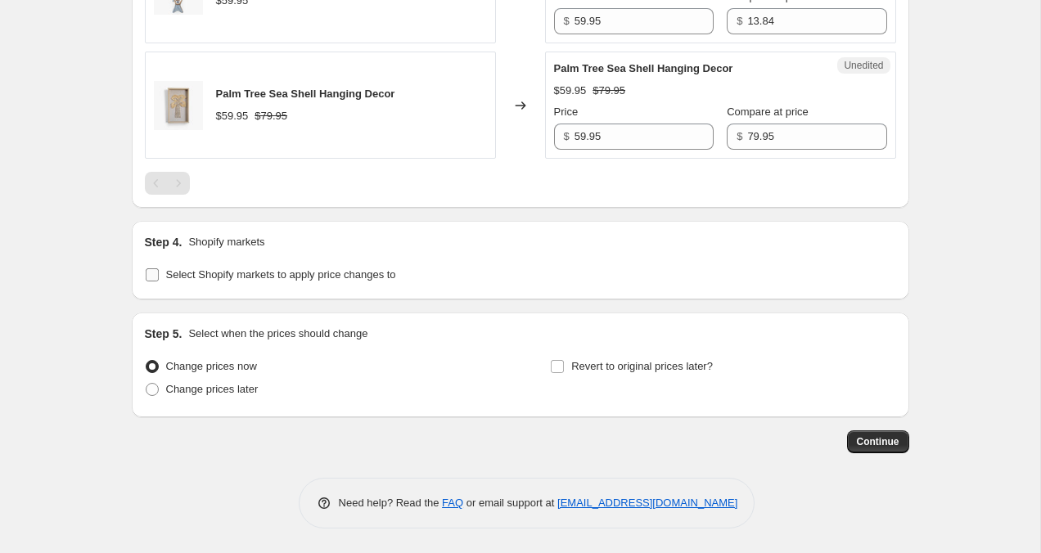
click at [159, 275] on label "Select Shopify markets to apply price changes to" at bounding box center [270, 274] width 251 height 23
click at [159, 275] on input "Select Shopify markets to apply price changes to" at bounding box center [152, 274] width 13 height 13
checkbox input "true"
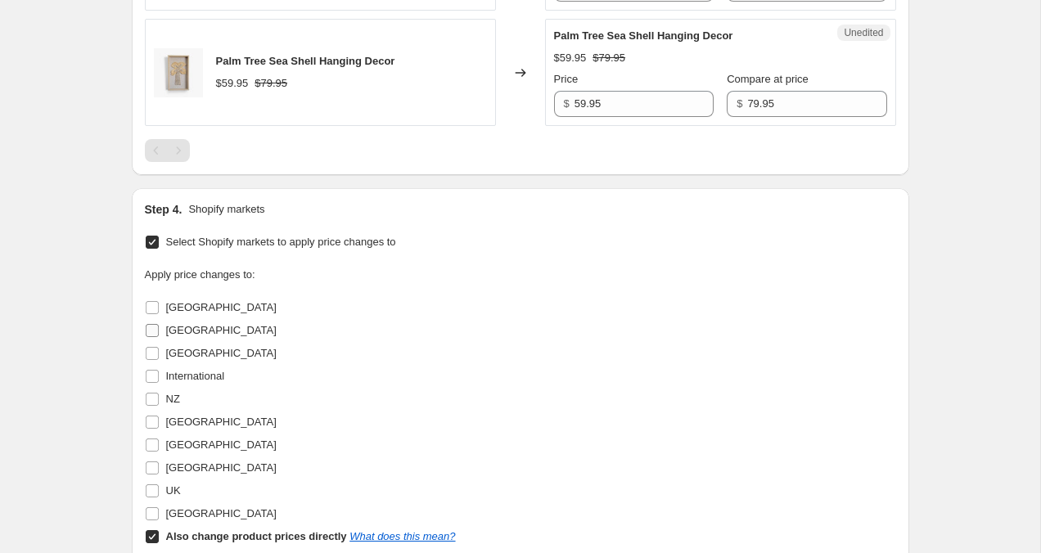
click at [158, 338] on span at bounding box center [152, 330] width 15 height 15
click at [158, 337] on input "[GEOGRAPHIC_DATA]" at bounding box center [152, 330] width 13 height 13
checkbox input "true"
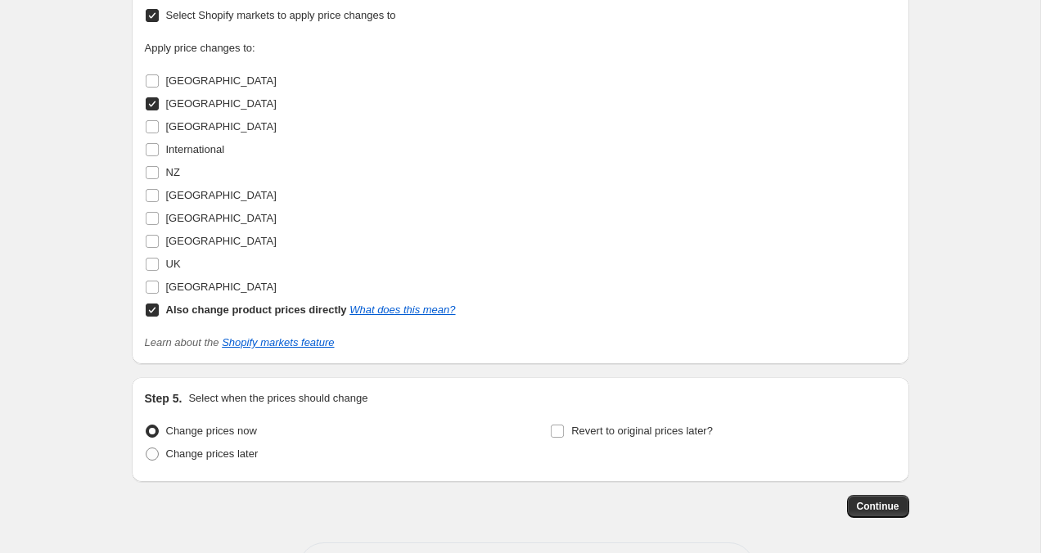
scroll to position [2181, 0]
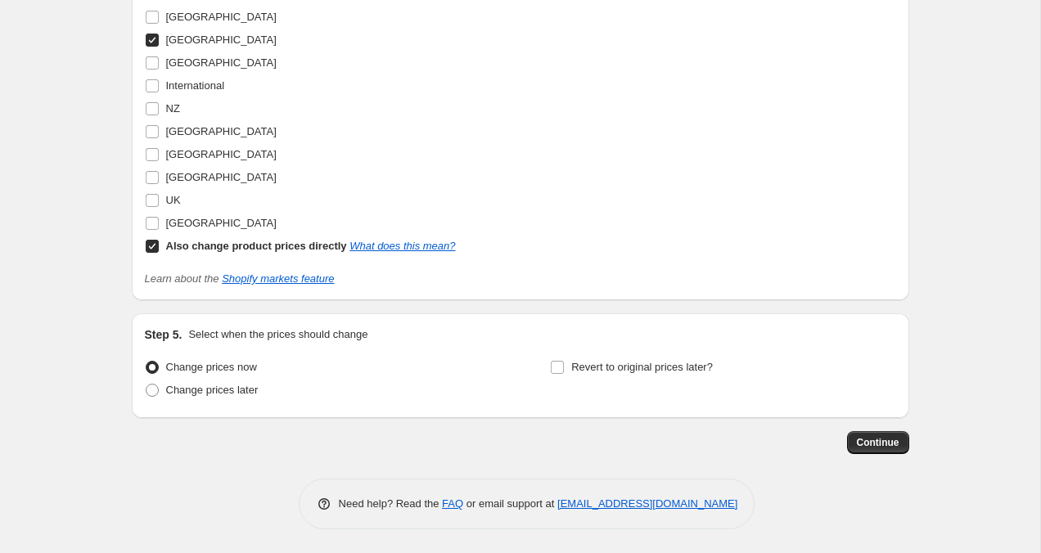
click at [147, 253] on input "Also change product prices directly What does this mean?" at bounding box center [152, 246] width 13 height 13
checkbox input "false"
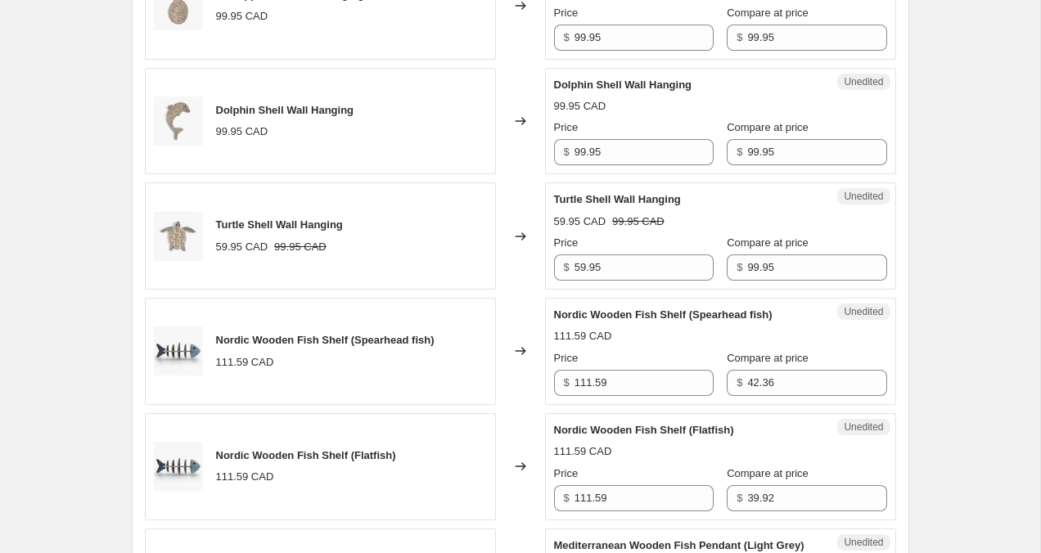
scroll to position [1145, 0]
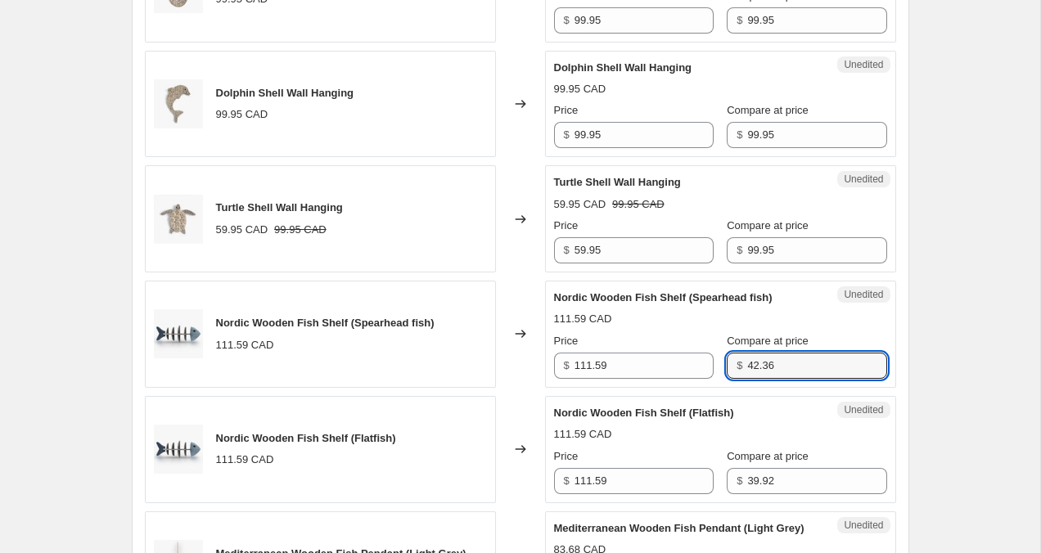
drag, startPoint x: 786, startPoint y: 362, endPoint x: 693, endPoint y: 339, distance: 96.2
click at [693, 341] on div "Price $ 111.59 Compare at price $ 42.36" at bounding box center [720, 356] width 333 height 46
type input "99.95"
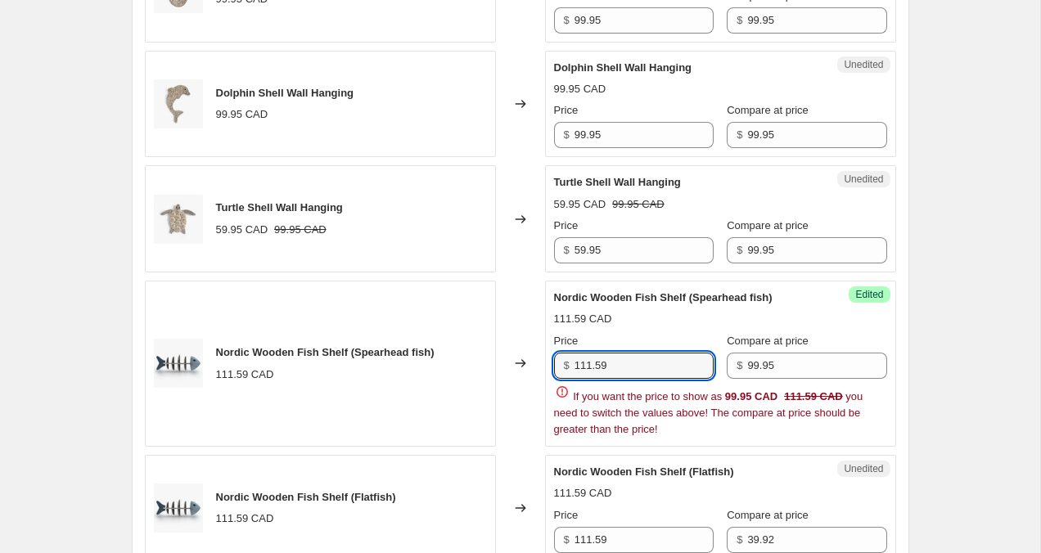
drag, startPoint x: 660, startPoint y: 369, endPoint x: 527, endPoint y: 369, distance: 133.3
click at [528, 369] on div "Nordic Wooden Fish Shelf (Spearhead fish) 111.59 CAD Changed to Success Edited …" at bounding box center [520, 364] width 751 height 166
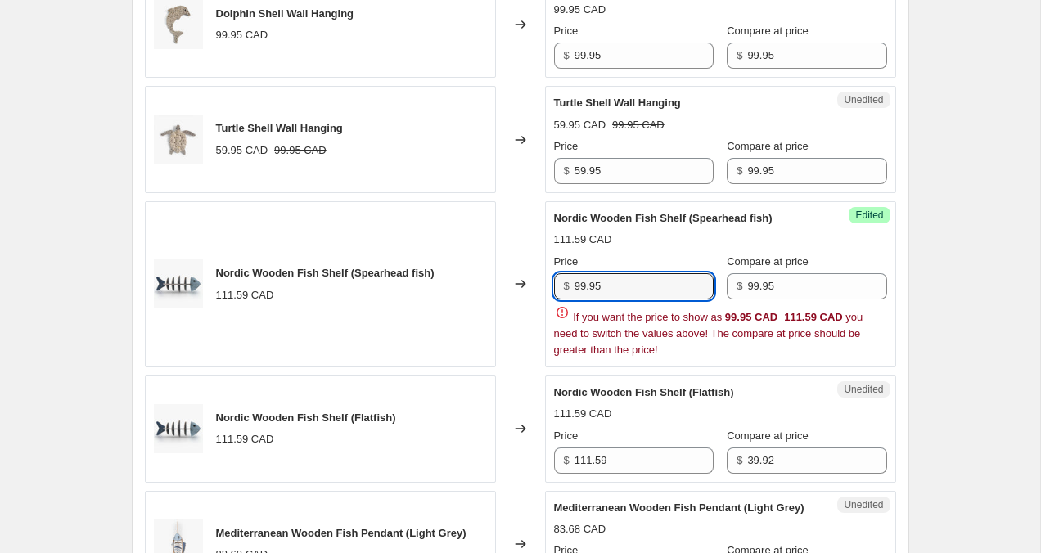
scroll to position [1256, 0]
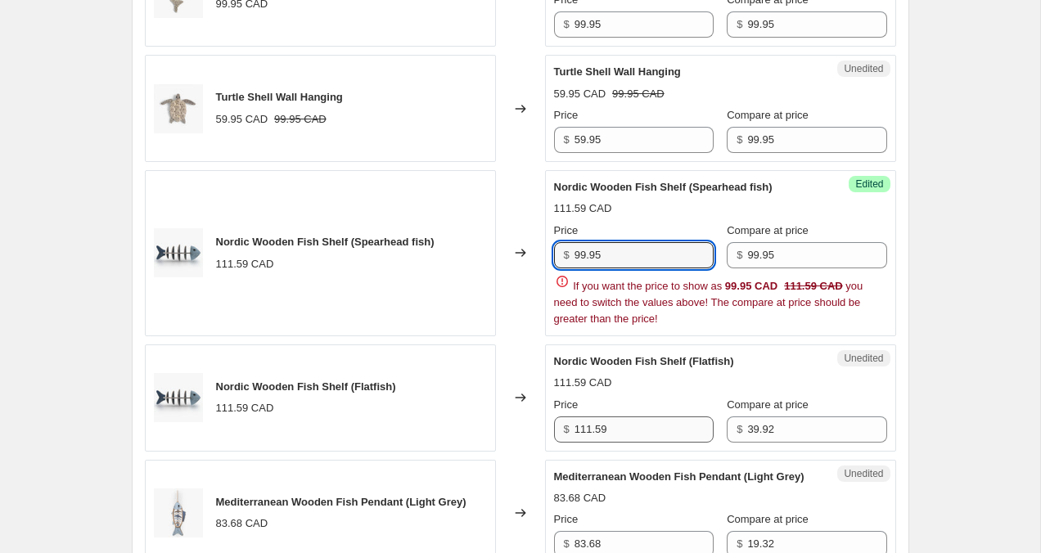
type input "99.95"
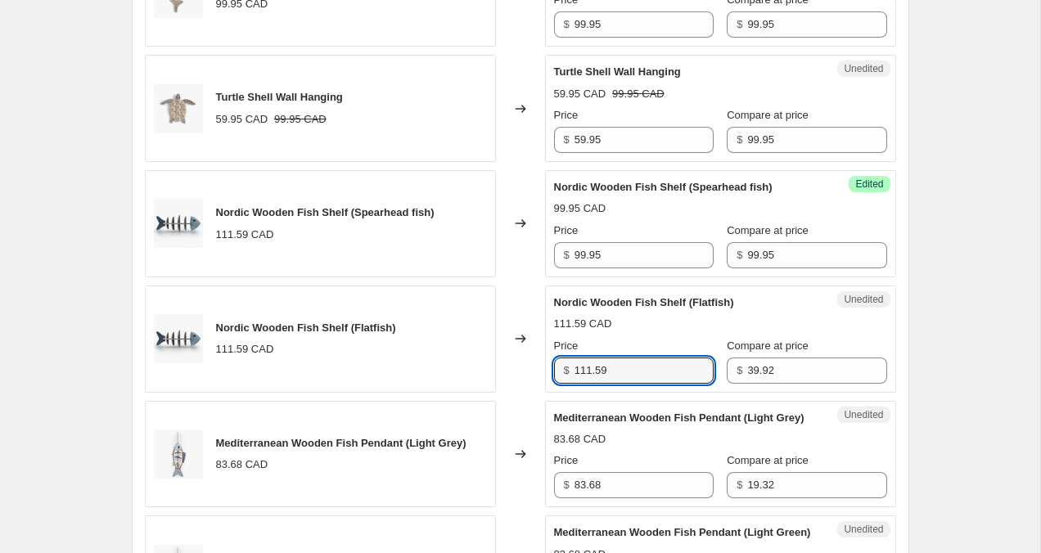
drag, startPoint x: 648, startPoint y: 422, endPoint x: 499, endPoint y: 411, distance: 149.3
click at [499, 411] on div "Octopus Shell Wall Hanging 99.95 CAD Changed to Unedited Octopus Shell Wall Han…" at bounding box center [520, 108] width 751 height 1259
drag, startPoint x: 608, startPoint y: 375, endPoint x: 509, endPoint y: 365, distance: 99.5
click at [509, 365] on div "Nordic Wooden Fish Shelf (Flatfish) 111.59 CAD Changed to Unedited Nordic Woode…" at bounding box center [520, 338] width 751 height 107
type input "99.95"
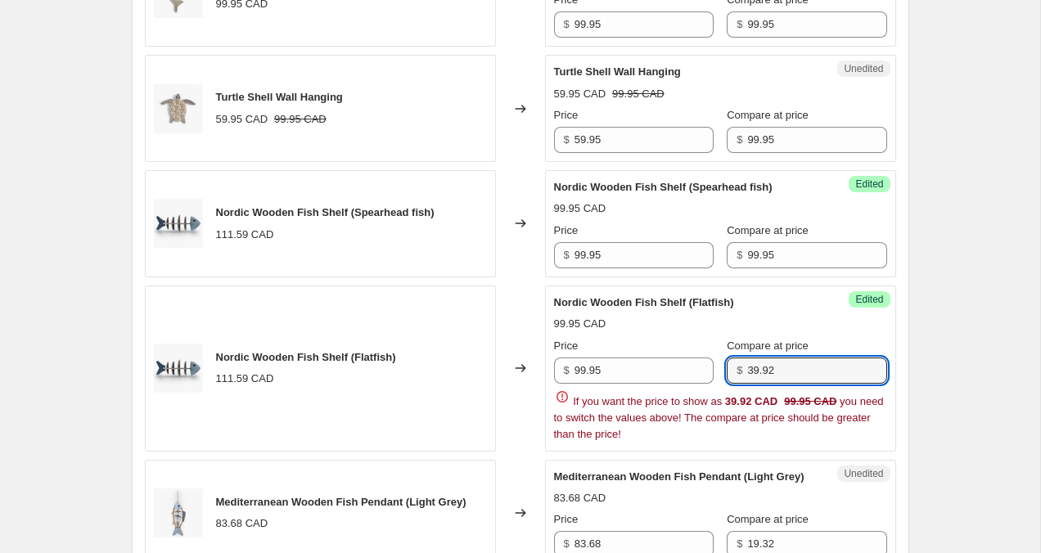
drag, startPoint x: 783, startPoint y: 369, endPoint x: 677, endPoint y: 344, distance: 108.3
click at [678, 345] on div "Price $ 99.95 Compare at price $ 39.92" at bounding box center [720, 361] width 333 height 46
type input "99.95"
click at [1008, 270] on div "Create new price [MEDICAL_DATA]. This page is ready Create new price [MEDICAL_D…" at bounding box center [520, 129] width 1040 height 2771
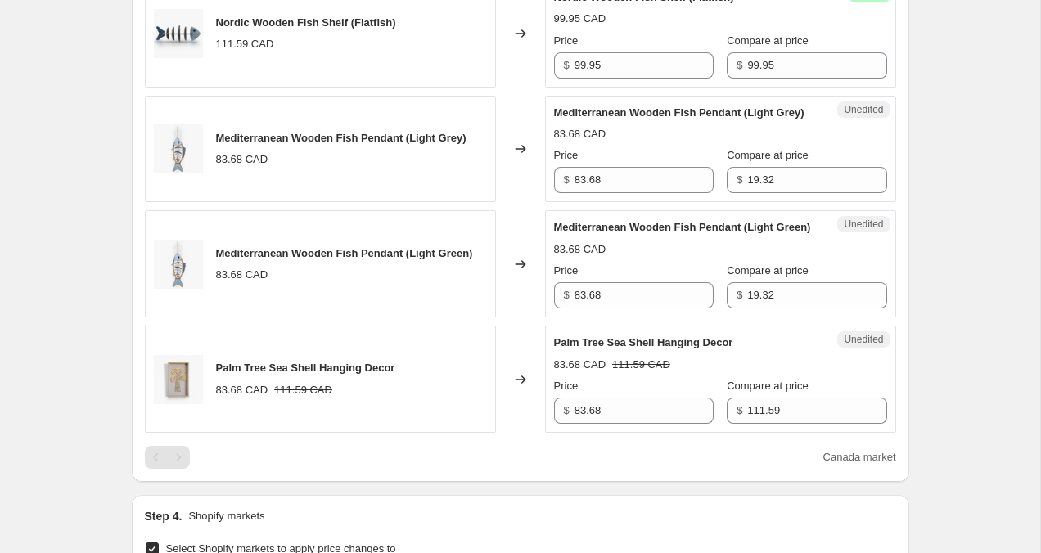
scroll to position [1558, 0]
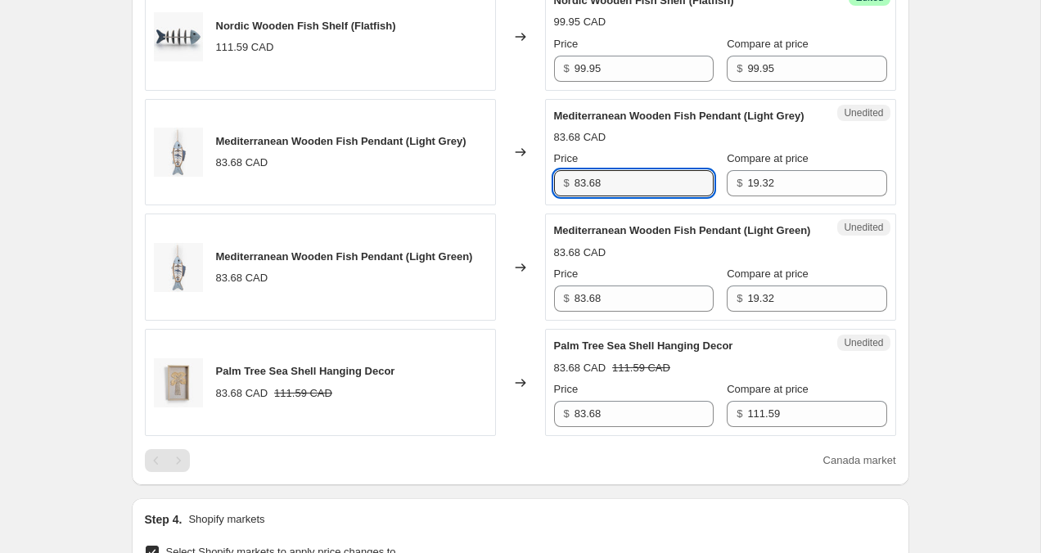
drag, startPoint x: 636, startPoint y: 200, endPoint x: 548, endPoint y: 191, distance: 87.9
click at [548, 191] on div "Unedited Mediterranean Wooden Fish Pendant (Light Grey) 83.68 CAD Price $ 83.68…" at bounding box center [720, 152] width 351 height 107
type input "79.95"
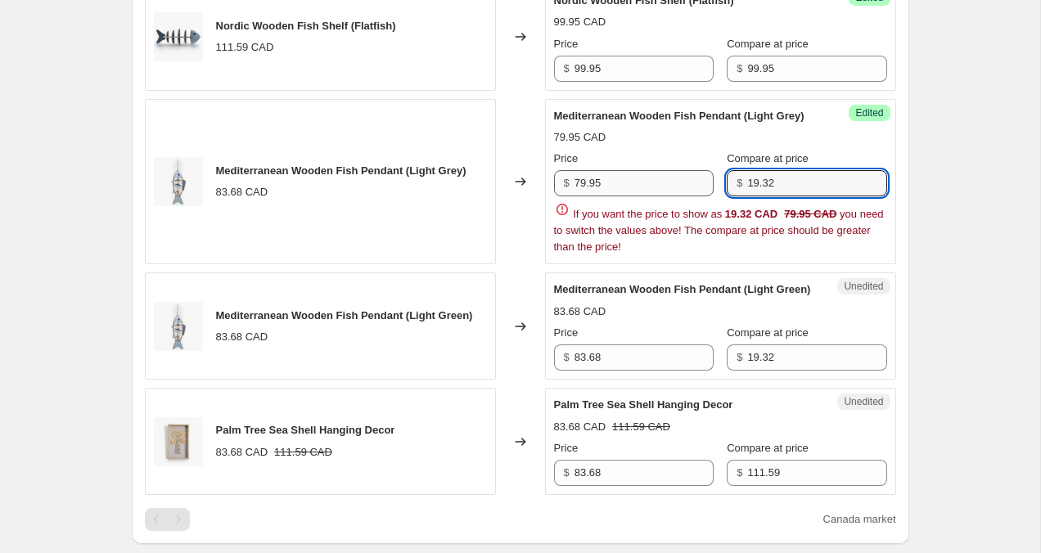
drag, startPoint x: 802, startPoint y: 189, endPoint x: 705, endPoint y: 185, distance: 96.6
click at [705, 185] on div "Price $ 79.95 Compare at price $ 19.32" at bounding box center [720, 174] width 333 height 46
type input "79.95"
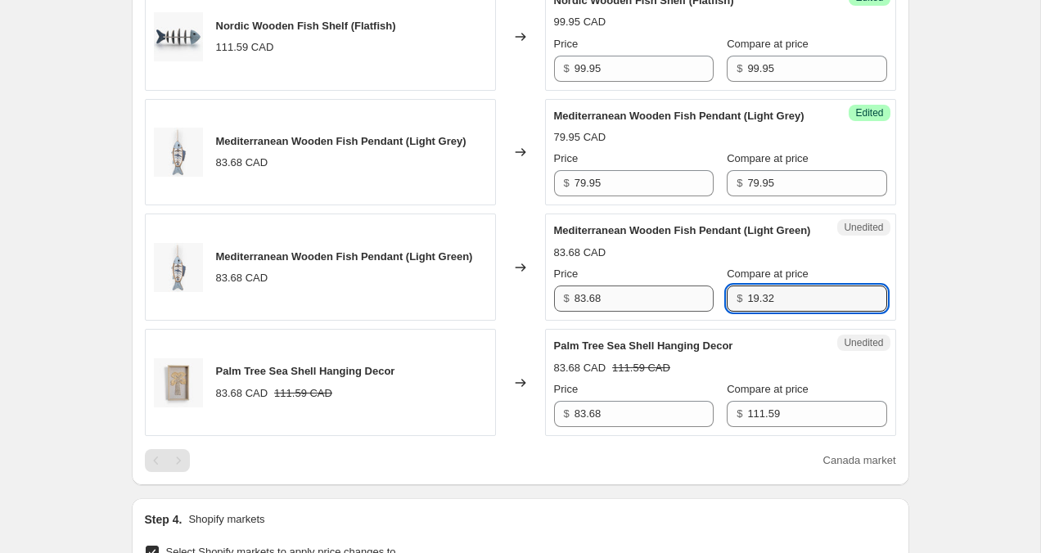
drag, startPoint x: 795, startPoint y: 371, endPoint x: 675, endPoint y: 343, distance: 123.4
click at [675, 312] on div "Price $ 83.68 Compare at price $ 19.32" at bounding box center [720, 289] width 333 height 46
drag, startPoint x: 774, startPoint y: 328, endPoint x: 731, endPoint y: 328, distance: 42.5
click at [747, 312] on input "19.32" at bounding box center [816, 298] width 139 height 26
type input "79.95"
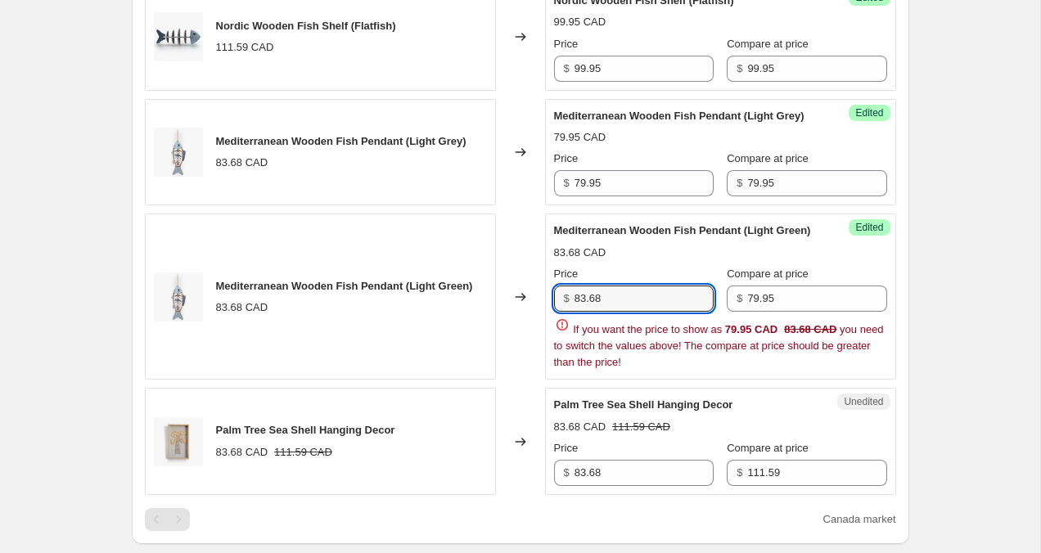
drag, startPoint x: 641, startPoint y: 327, endPoint x: 479, endPoint y: 286, distance: 166.3
click at [479, 286] on div "Mediterranean Wooden Fish Pendant (Light Green) 83.68 CAD Changed to Success Ed…" at bounding box center [520, 297] width 751 height 166
type input "79.95"
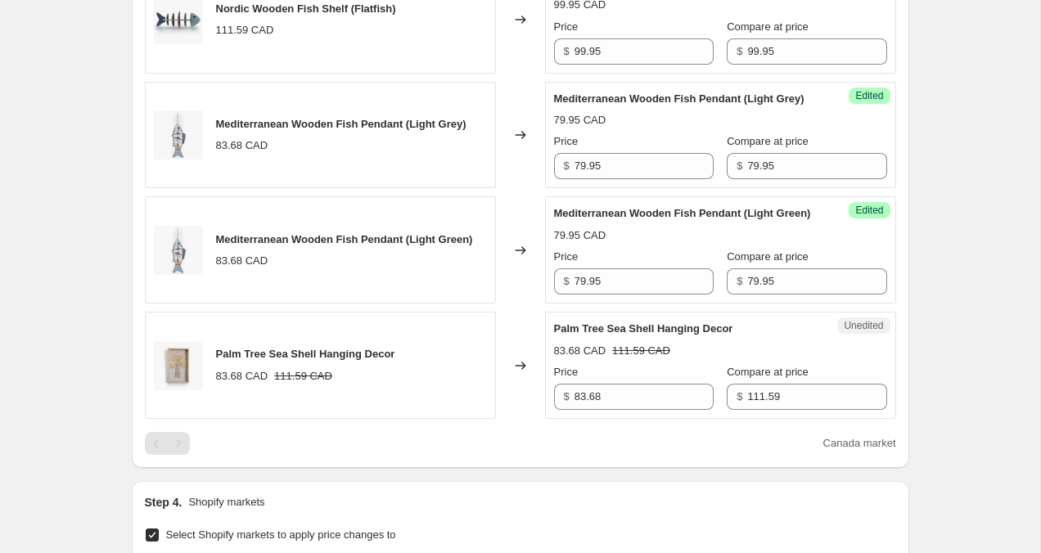
scroll to position [1619, 0]
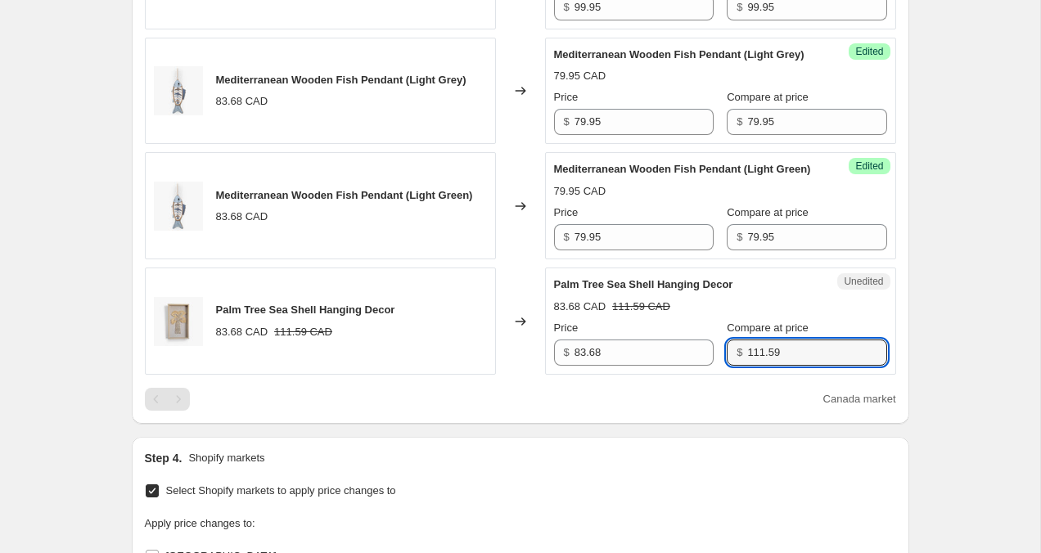
drag, startPoint x: 780, startPoint y: 384, endPoint x: 711, endPoint y: 374, distance: 69.4
click at [726, 366] on div "$ 111.59" at bounding box center [806, 352] width 160 height 26
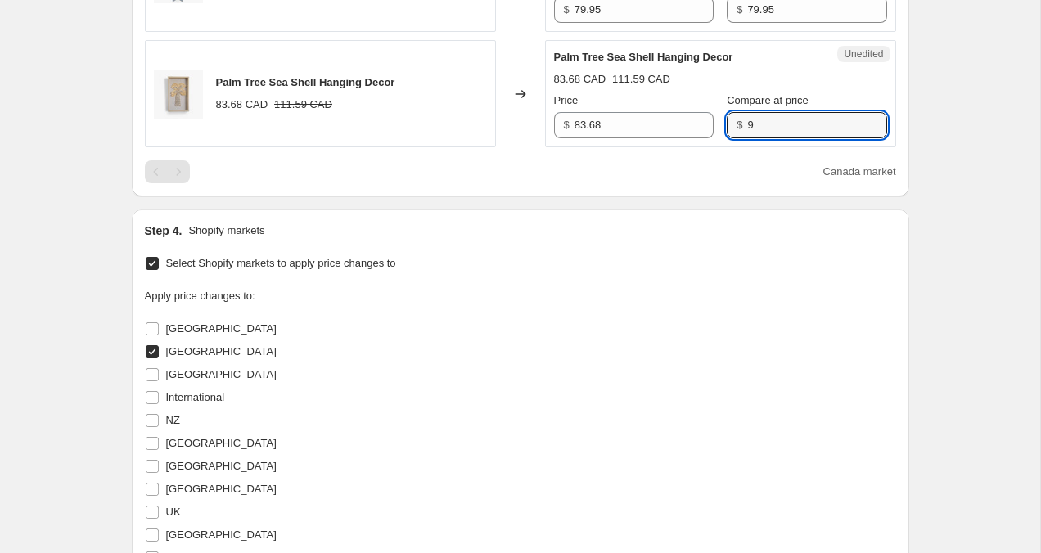
scroll to position [1847, 0]
type input "99.95"
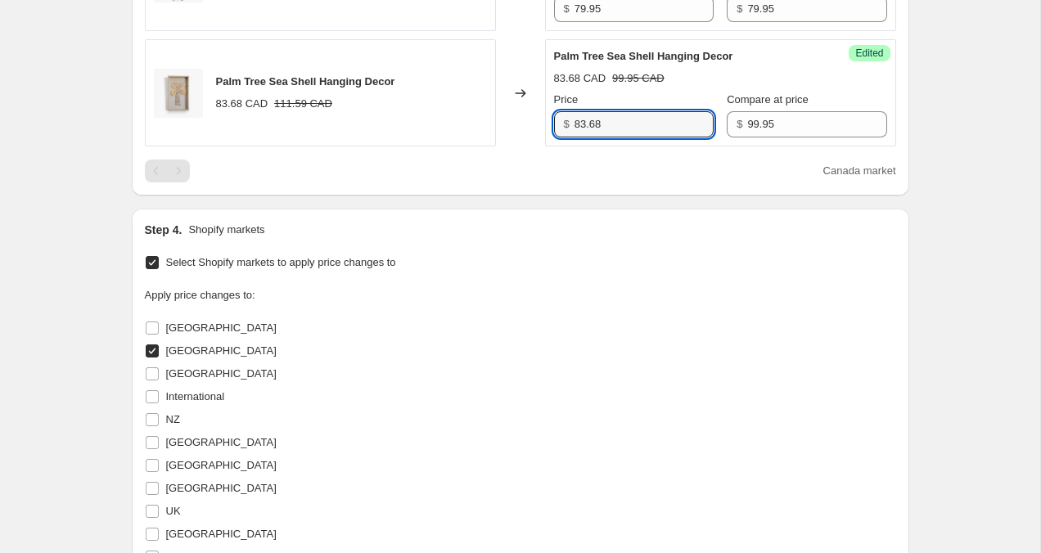
drag, startPoint x: 612, startPoint y: 160, endPoint x: 539, endPoint y: 156, distance: 72.9
click at [540, 146] on div "Palm Tree Sea Shell Hanging Decor 83.68 CAD 111.59 CAD Changed to Success Edite…" at bounding box center [520, 92] width 751 height 107
type input "79.95"
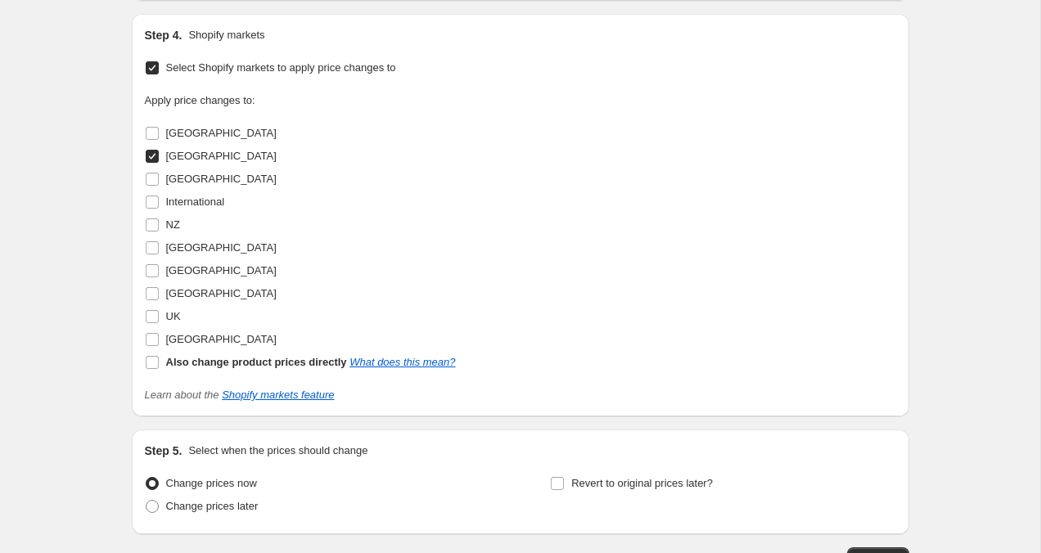
scroll to position [2192, 0]
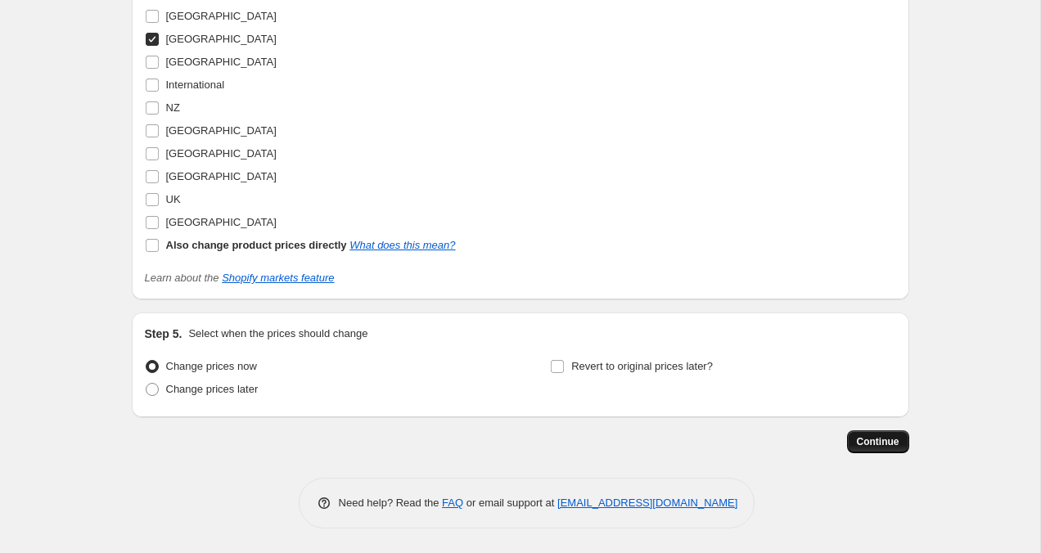
click at [895, 445] on span "Continue" at bounding box center [877, 441] width 43 height 13
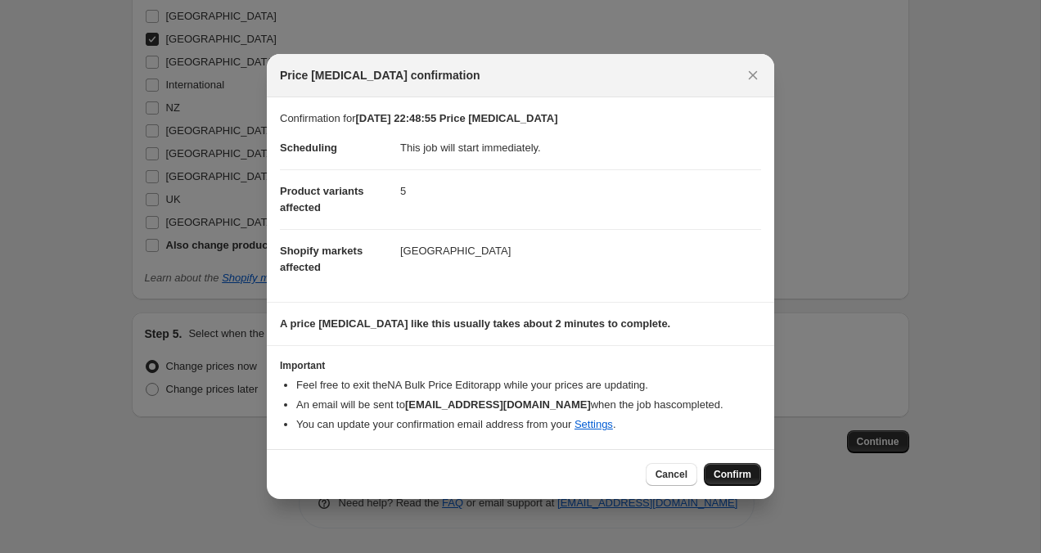
click at [738, 484] on button "Confirm" at bounding box center [732, 474] width 57 height 23
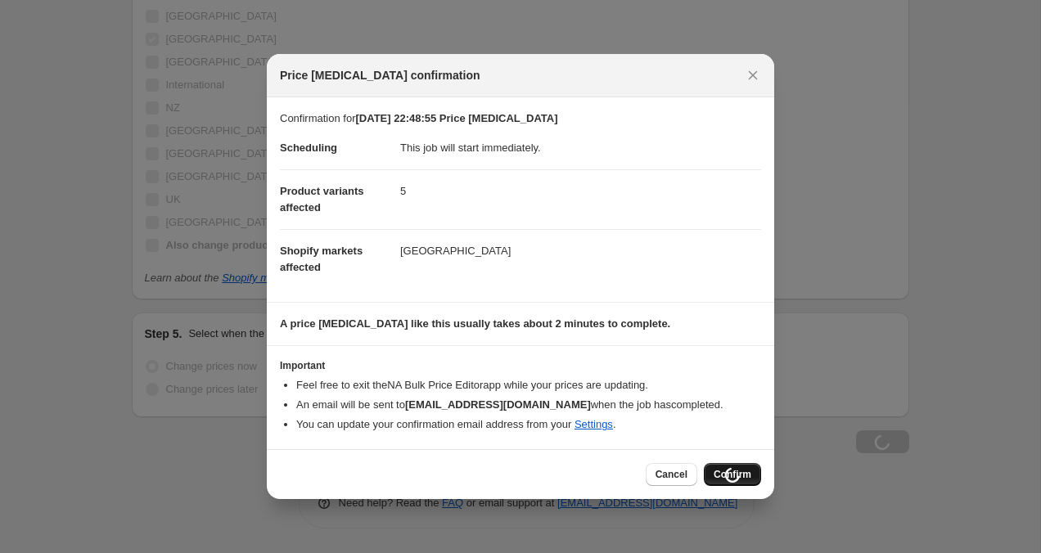
scroll to position [2192, 0]
